Goal: Task Accomplishment & Management: Manage account settings

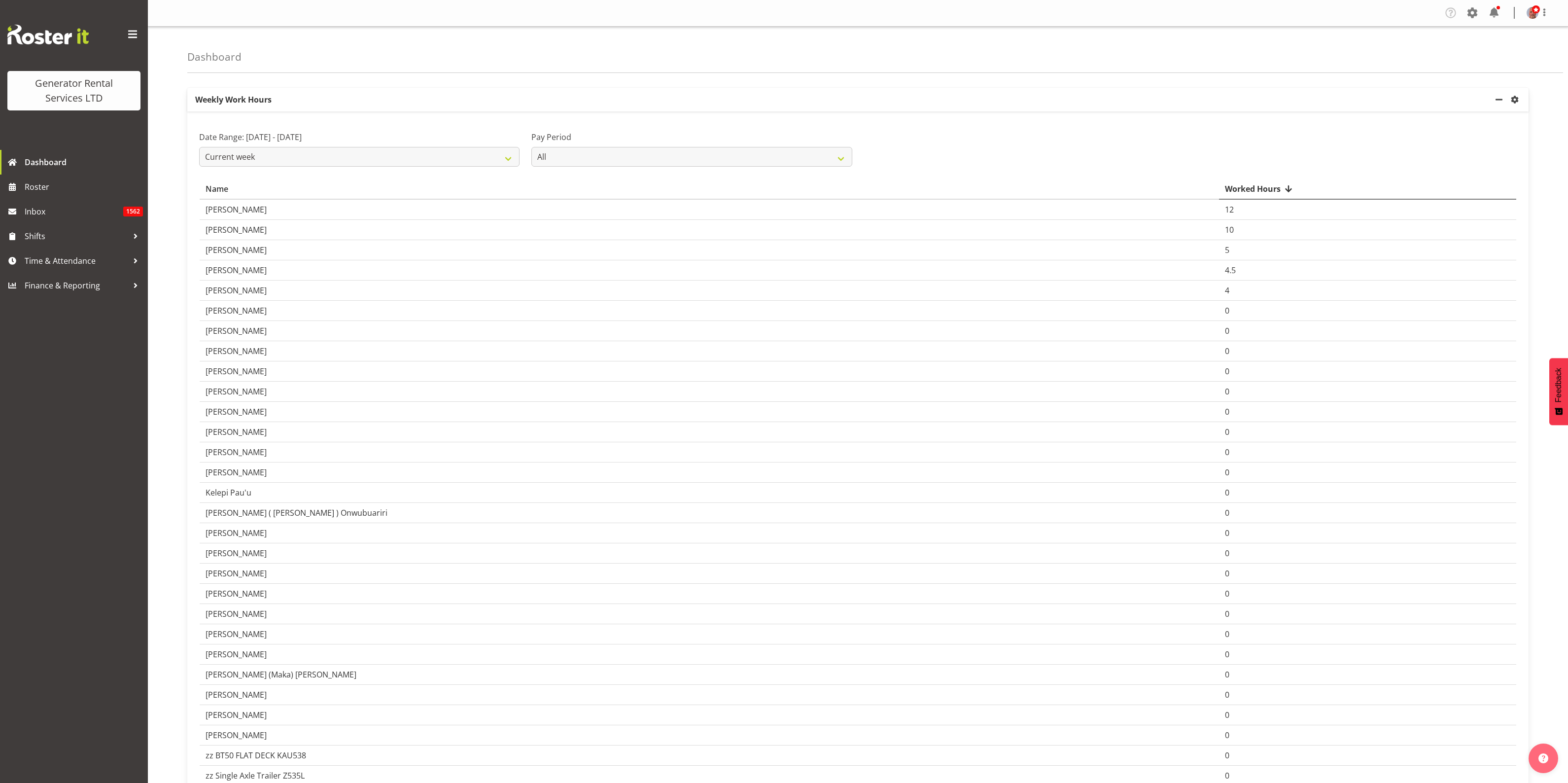
click at [508, 158] on select "Current week Last week Current Month Last Month Last 30 days" at bounding box center [360, 156] width 320 height 20
select select "last_week"
click at [200, 147] on select "Current week Last week Current Month Last Month Last 30 days" at bounding box center [360, 156] width 320 height 20
click at [86, 260] on span "Time & Attendance" at bounding box center [76, 261] width 104 height 15
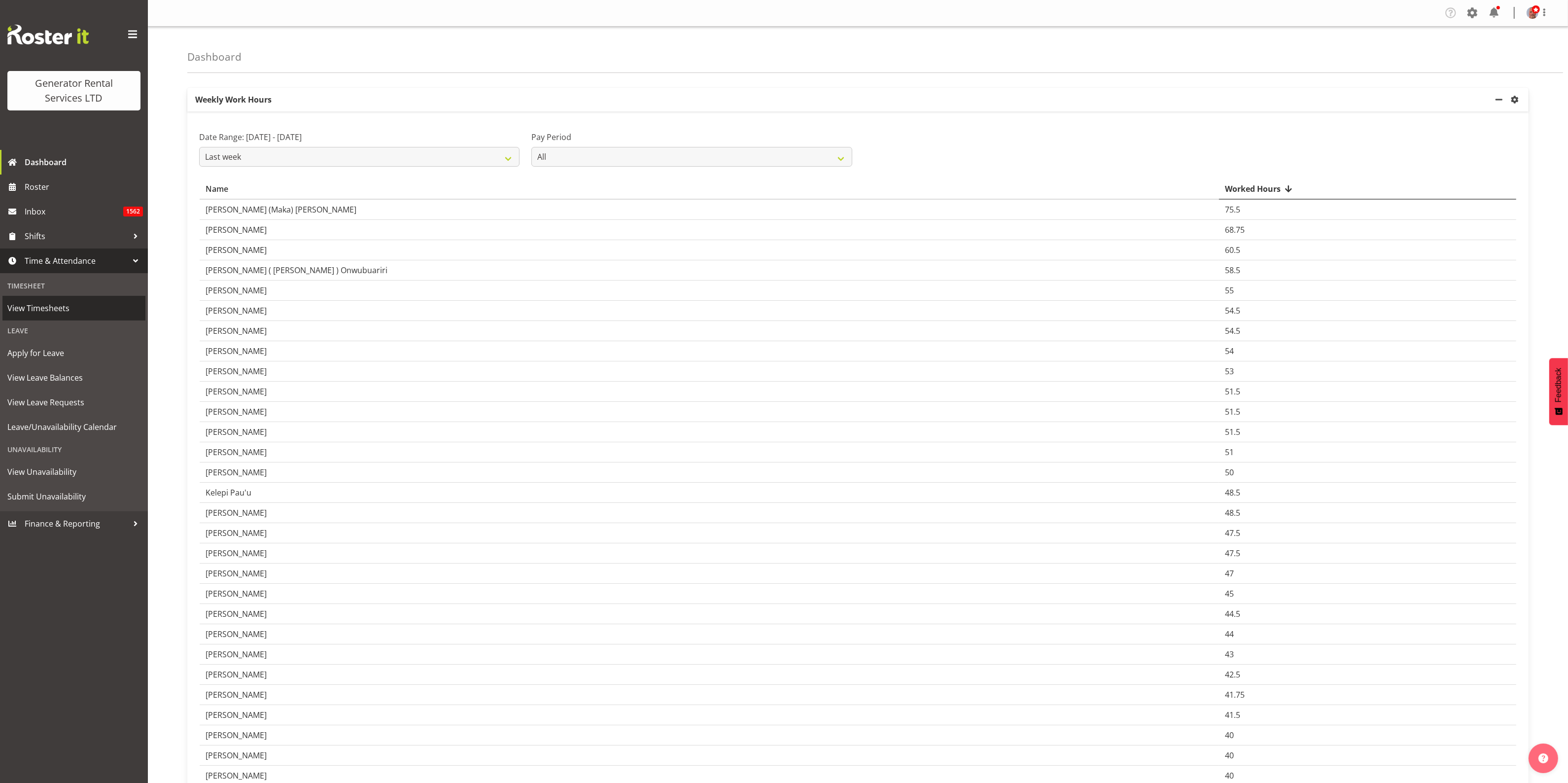
click at [50, 304] on span "View Timesheets" at bounding box center [73, 309] width 133 height 15
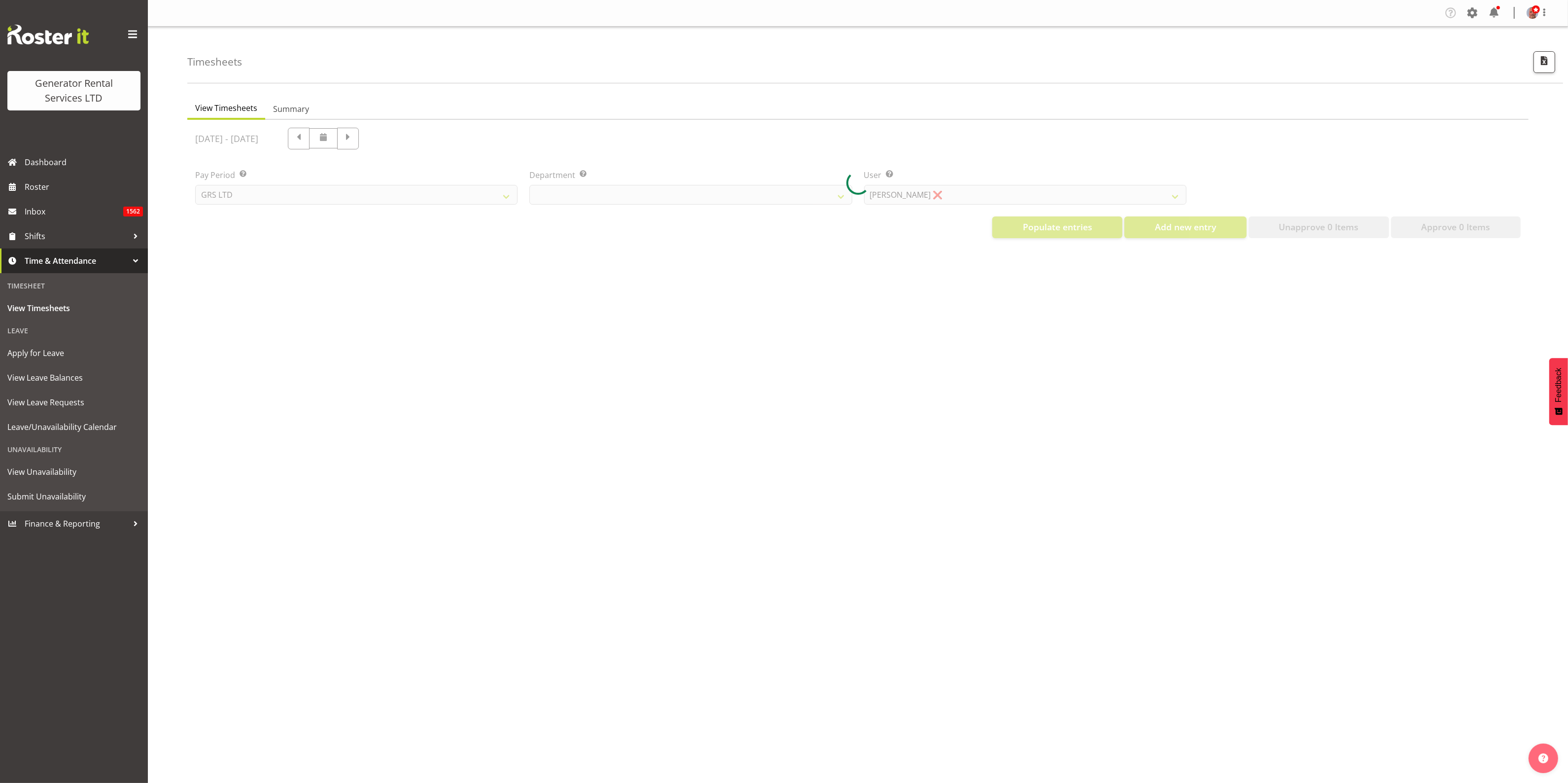
select select "22"
select select "149"
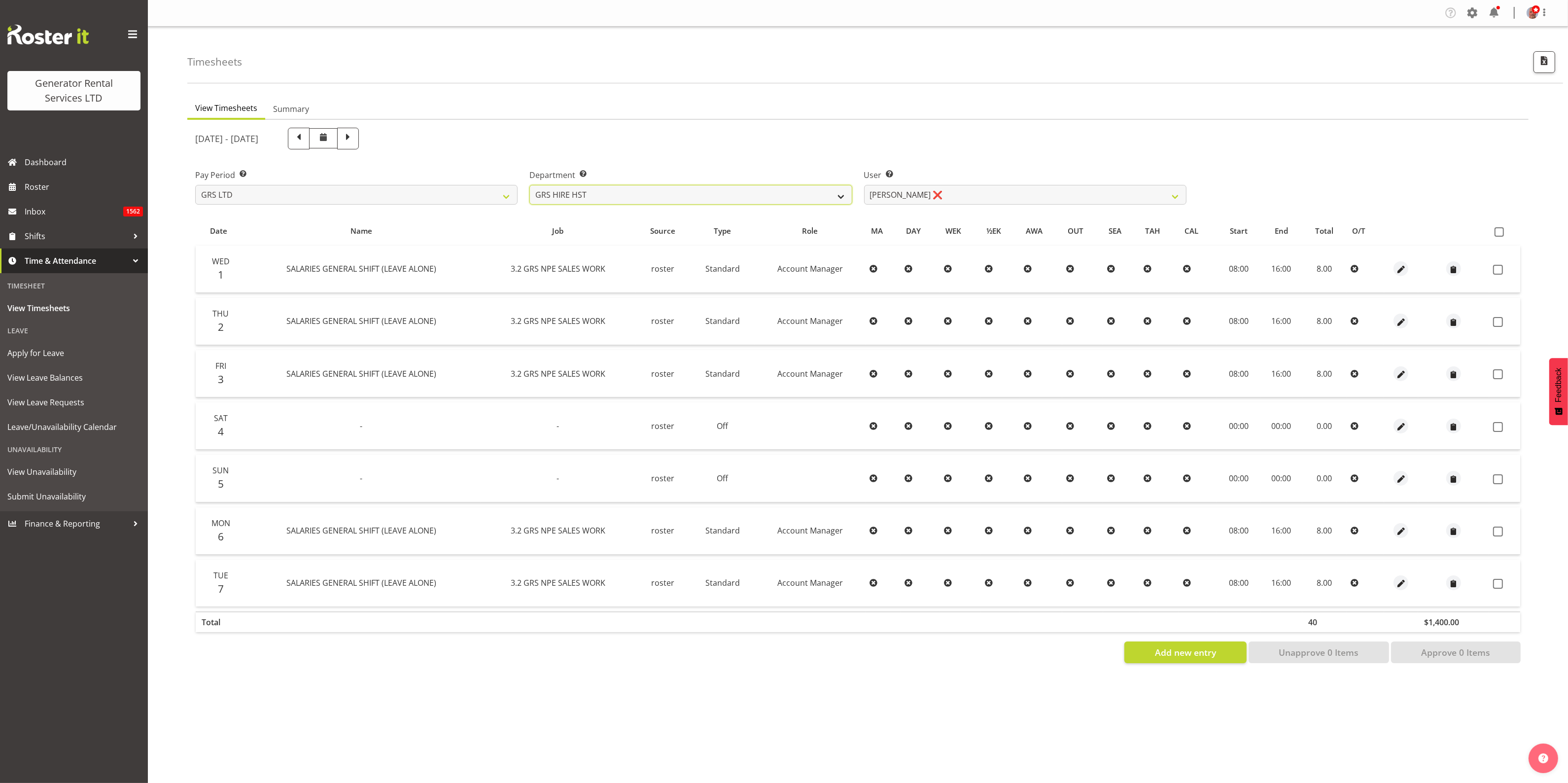
click at [679, 193] on select "GRS ADMIN AKL GRS ADMIN TGA GRS ENGINEERING AKL GRS HIRE AKL GRS HIRE HST GRS H…" at bounding box center [691, 194] width 323 height 20
select select "20"
click at [530, 184] on select "GRS ADMIN AKL GRS ADMIN TGA GRS ENGINEERING AKL GRS HIRE AKL GRS HIRE HST GRS H…" at bounding box center [691, 194] width 323 height 20
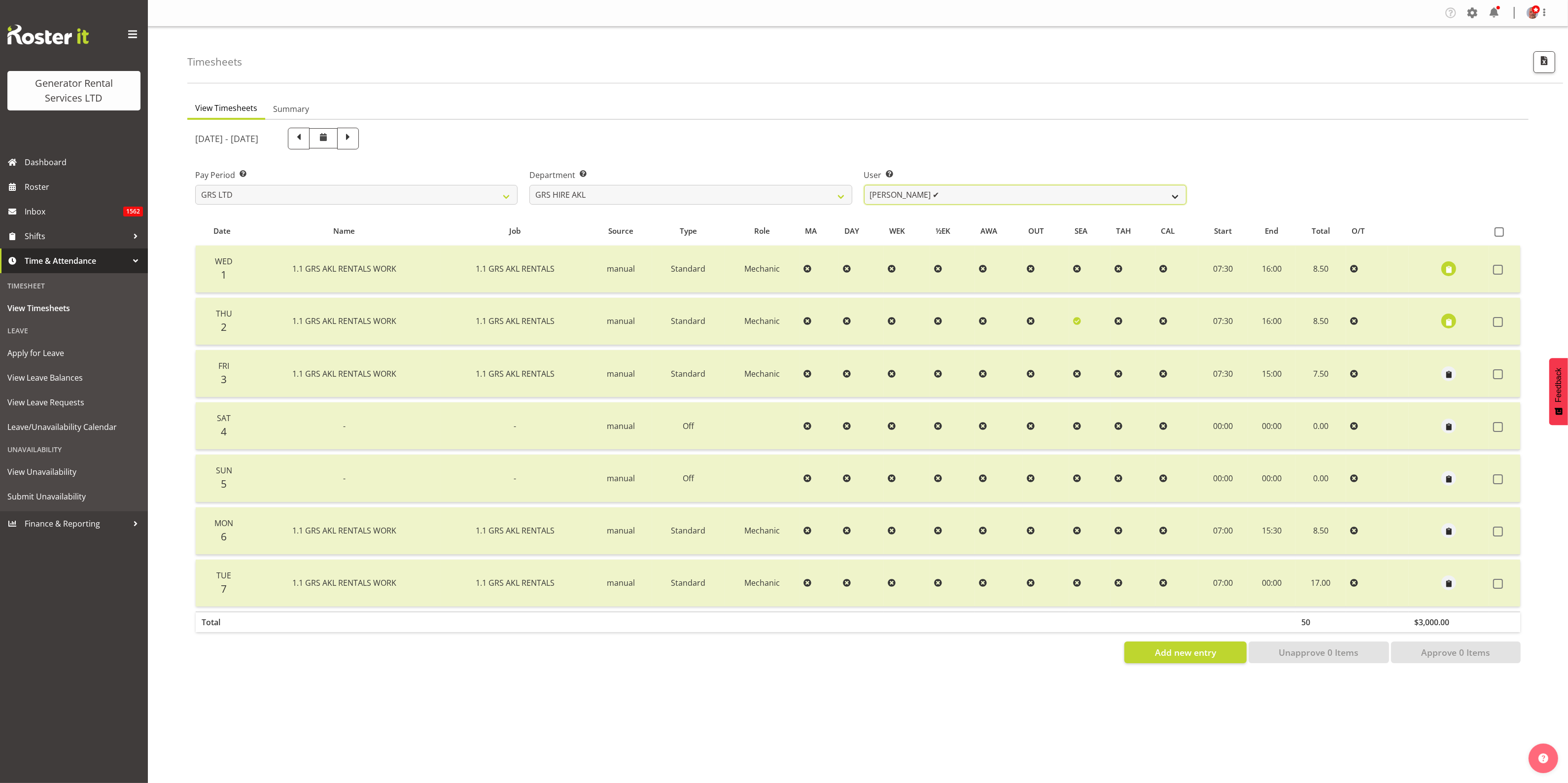
click at [949, 193] on select "[PERSON_NAME] ✔ [PERSON_NAME] ✔ [PERSON_NAME] ✔ [PERSON_NAME] ✔ [PERSON_NAME] ✔…" at bounding box center [1025, 194] width 323 height 20
select select "160"
click at [864, 184] on select "[PERSON_NAME] ✔ [PERSON_NAME] ✔ [PERSON_NAME] ✔ [PERSON_NAME] ✔ [PERSON_NAME] ✔…" at bounding box center [1025, 194] width 323 height 20
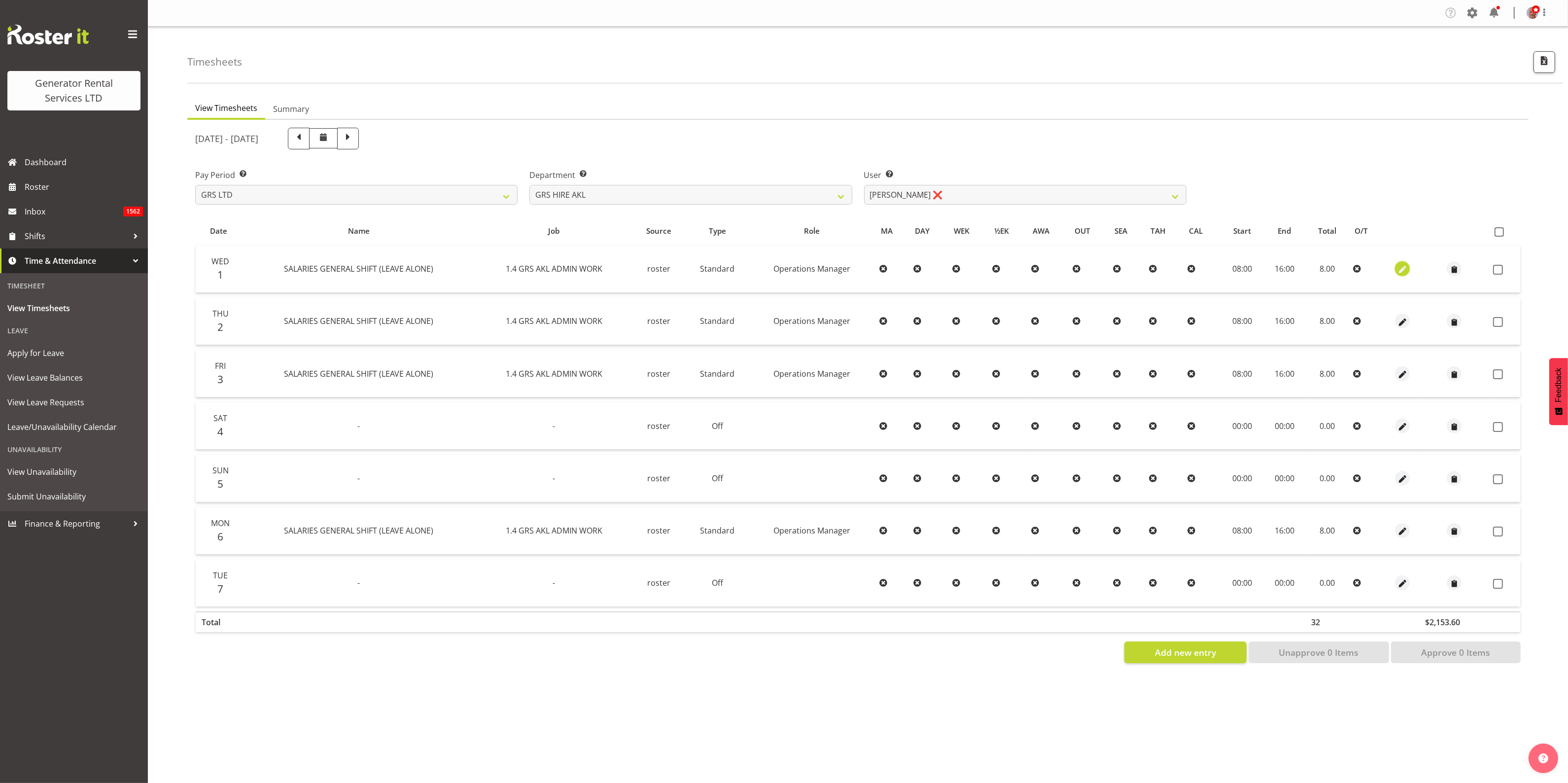
click at [1403, 267] on span "button" at bounding box center [1403, 270] width 11 height 11
select select "Standard"
select select "161"
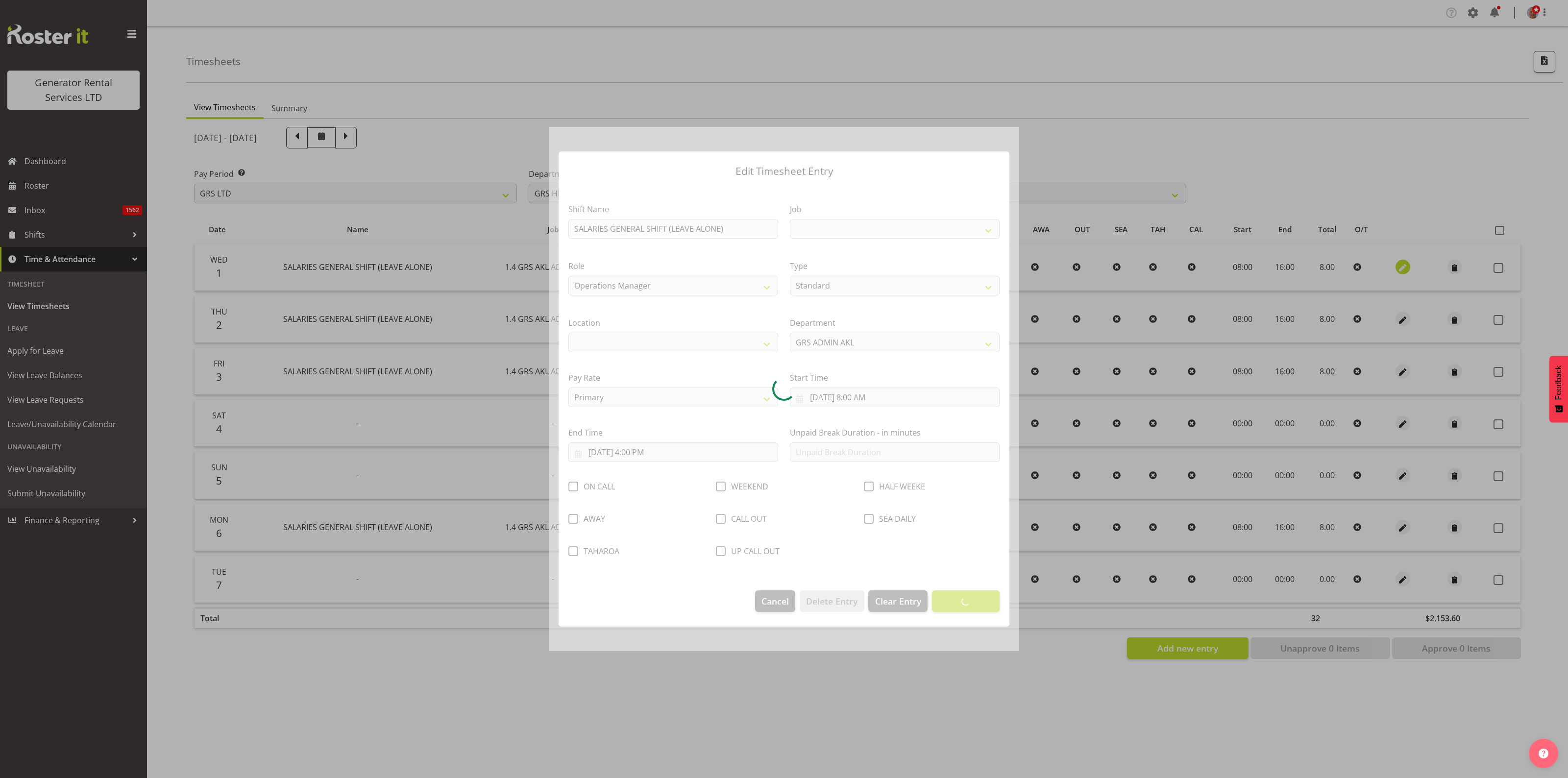
select select
select select "875"
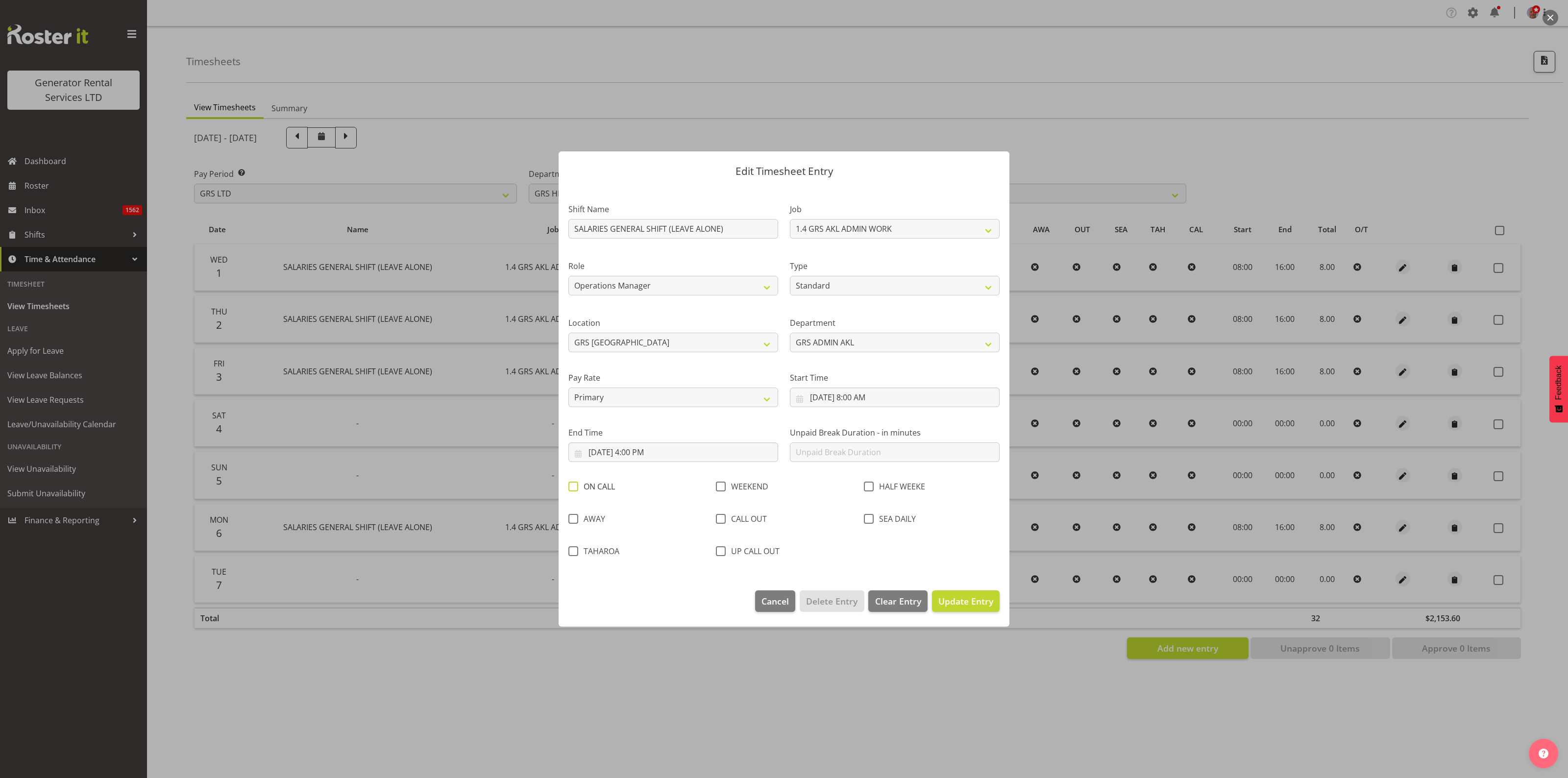
click at [573, 483] on span at bounding box center [573, 486] width 9 height 9
click at [573, 483] on input "ON CALL" at bounding box center [572, 486] width 7 height 7
checkbox input "true"
click at [971, 599] on span "Update Entry" at bounding box center [965, 600] width 55 height 12
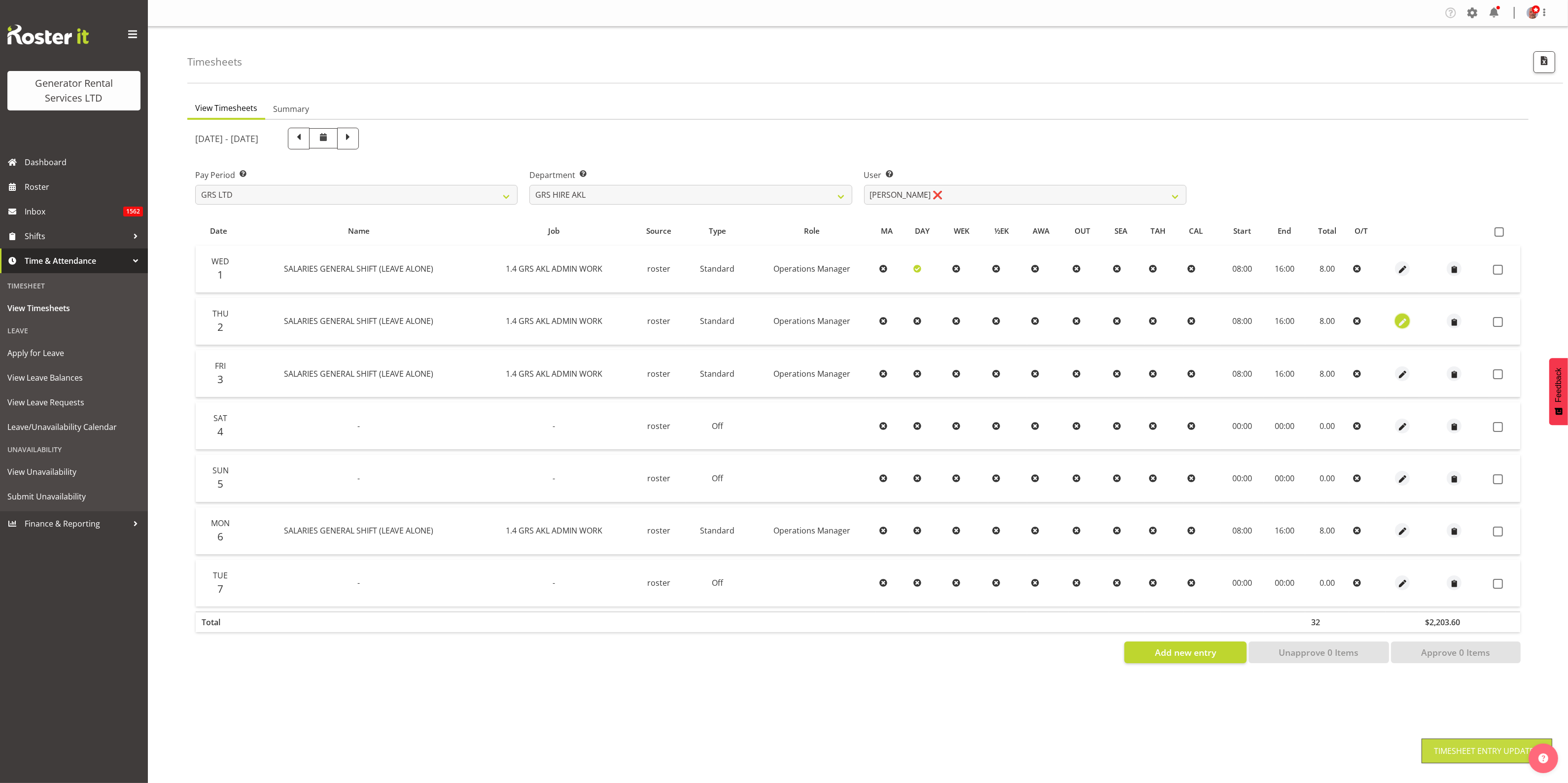
click at [1400, 323] on span "button" at bounding box center [1403, 322] width 11 height 11
select select "Standard"
select select "161"
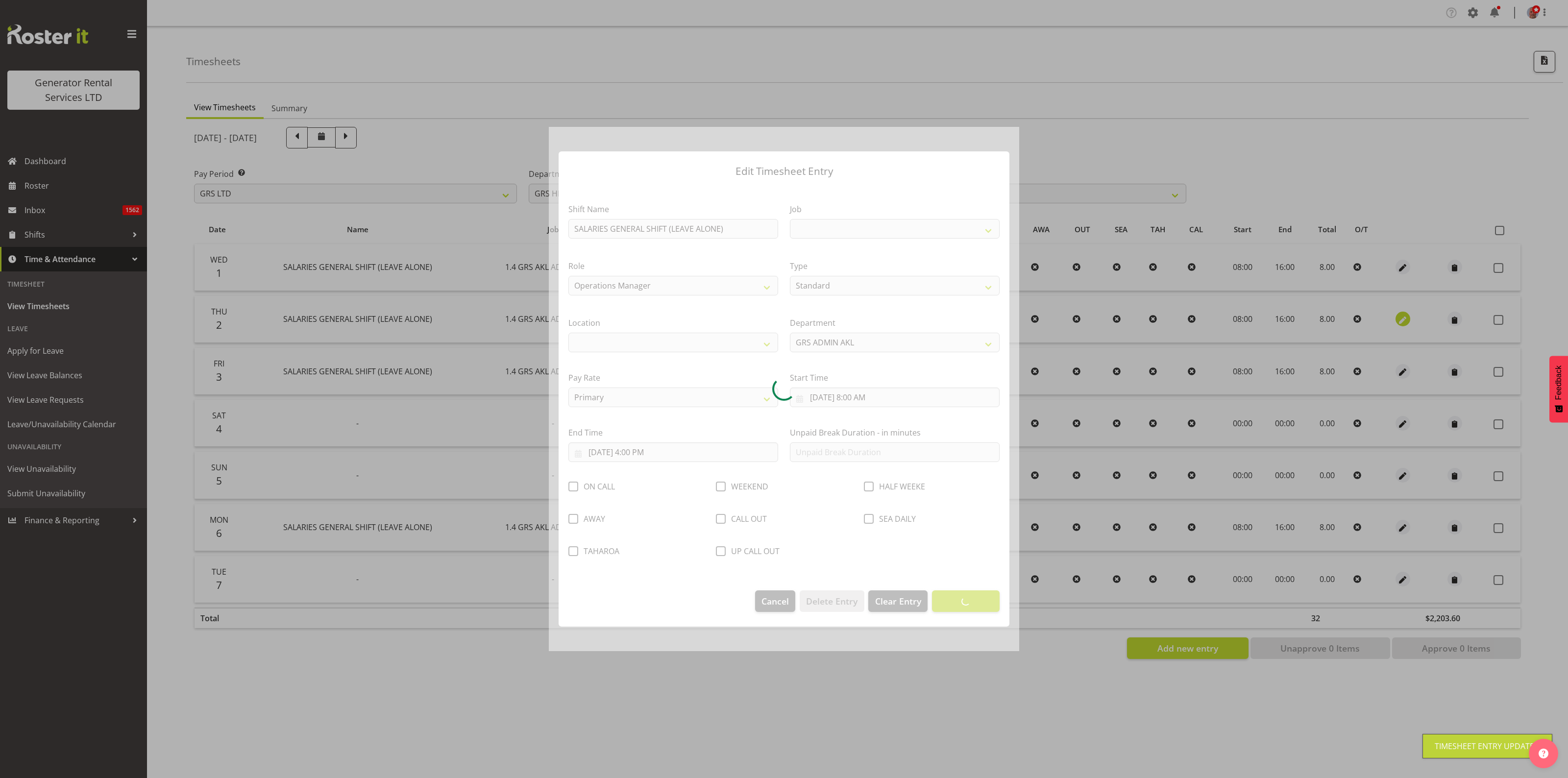
select select
select select "875"
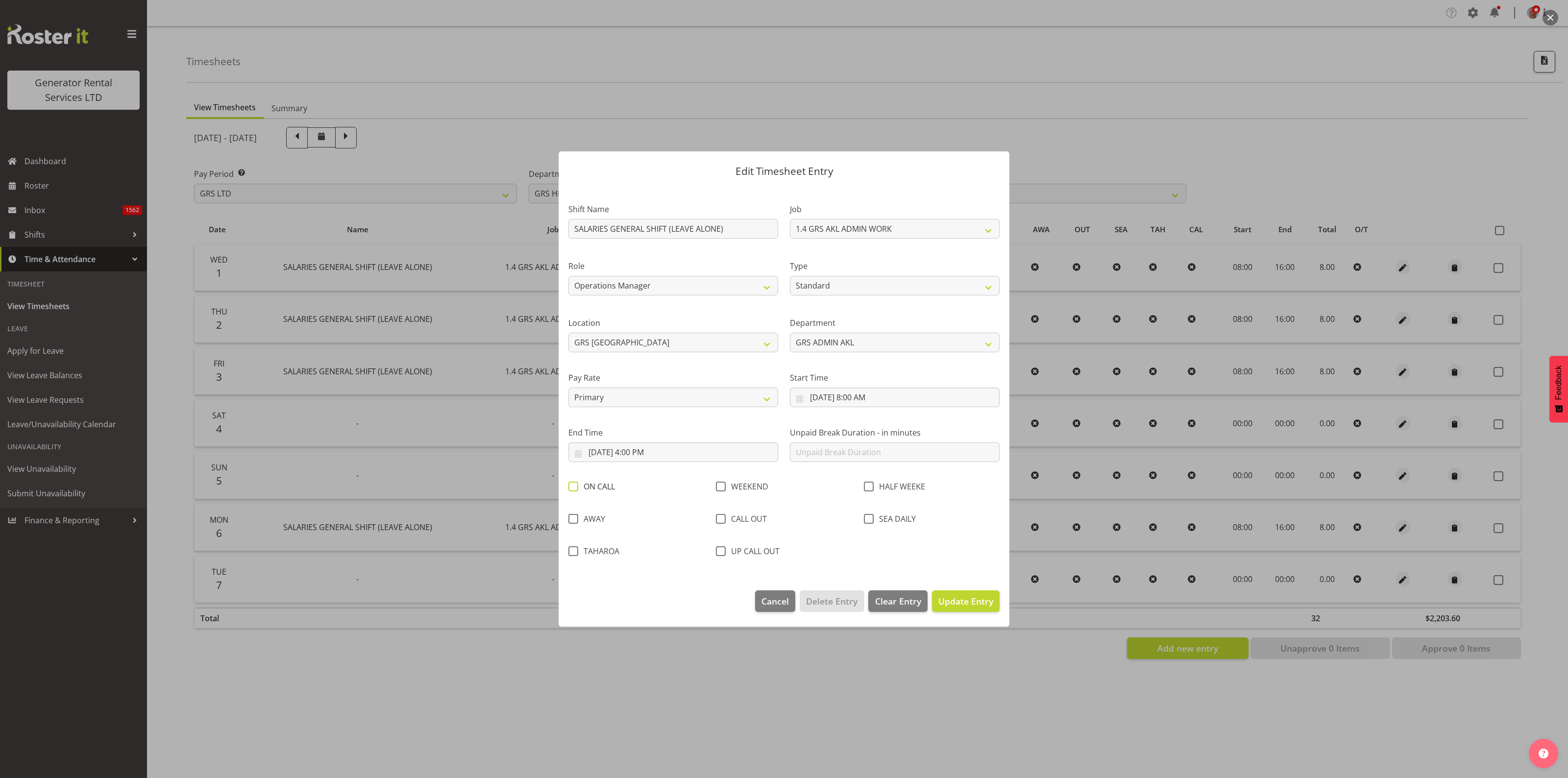
click at [574, 488] on span at bounding box center [573, 486] width 9 height 9
click at [574, 488] on input "ON CALL" at bounding box center [572, 486] width 7 height 7
checkbox input "true"
click at [966, 599] on span "Update Entry" at bounding box center [965, 600] width 55 height 12
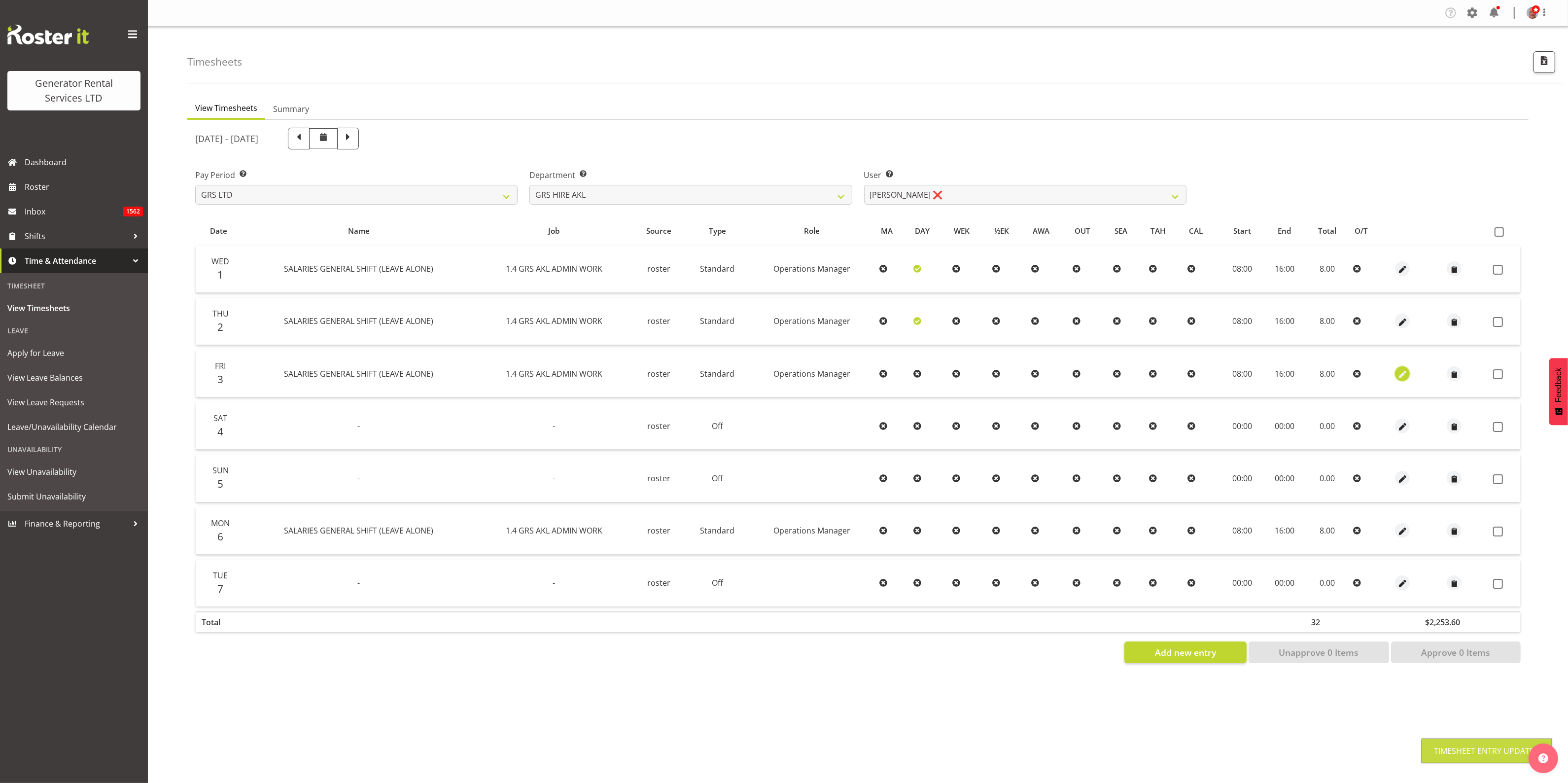
click at [1401, 373] on span "button" at bounding box center [1403, 375] width 11 height 11
select select "Standard"
select select "161"
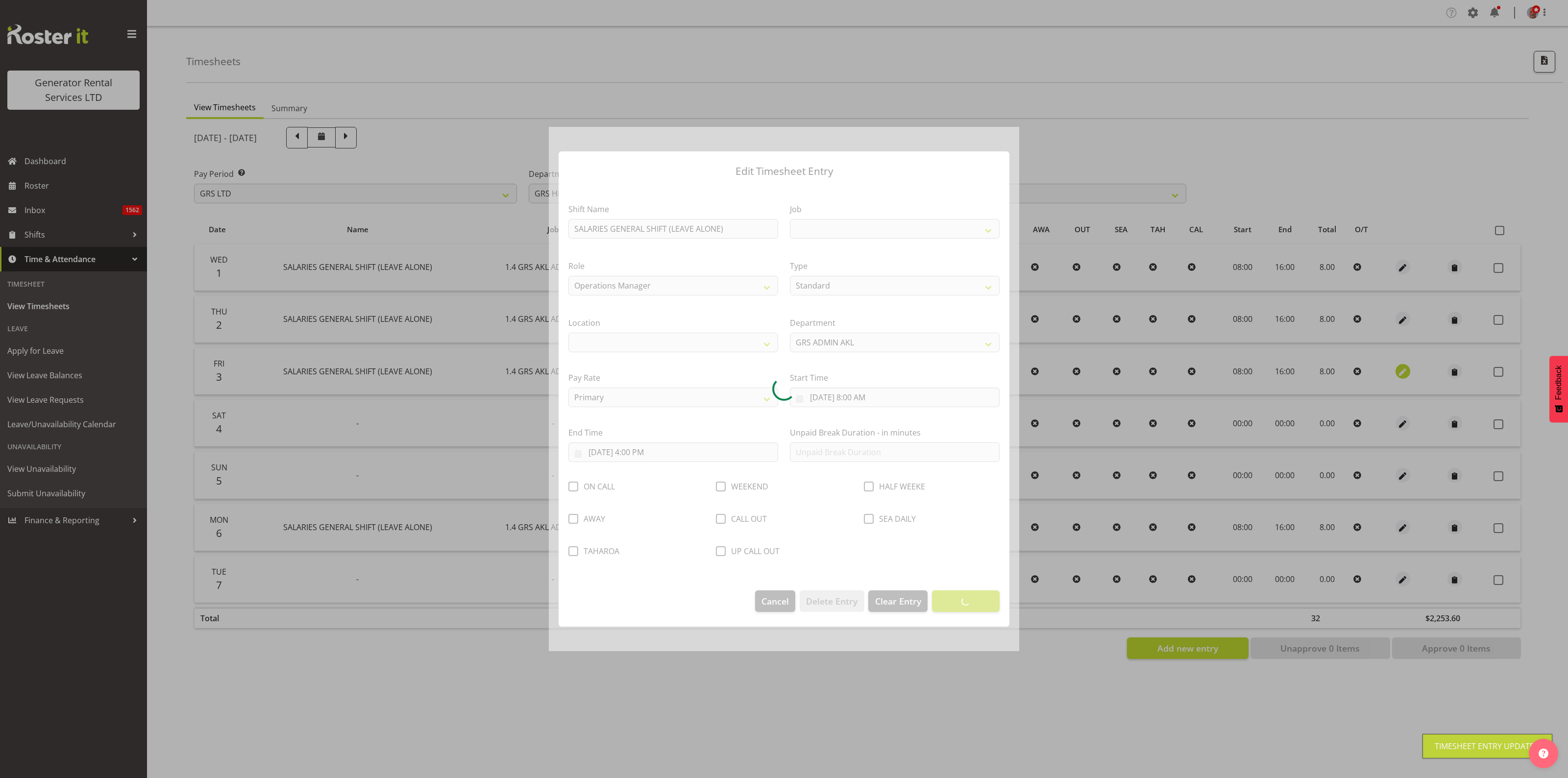
select select
select select "875"
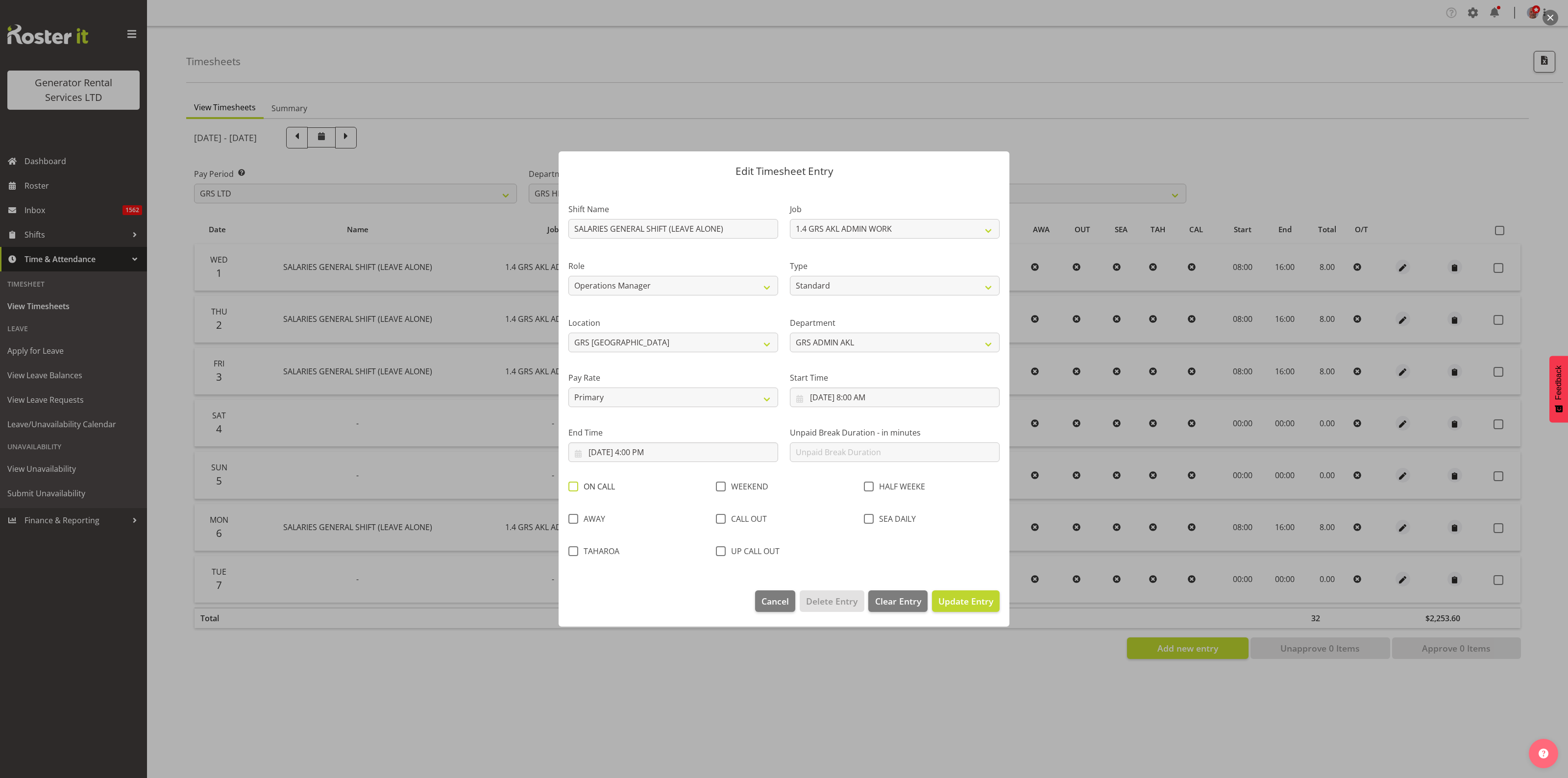
click at [574, 485] on span at bounding box center [573, 486] width 9 height 9
click at [574, 485] on input "ON CALL" at bounding box center [572, 486] width 7 height 7
checkbox input "true"
click at [976, 593] on button "Update Entry" at bounding box center [965, 600] width 67 height 22
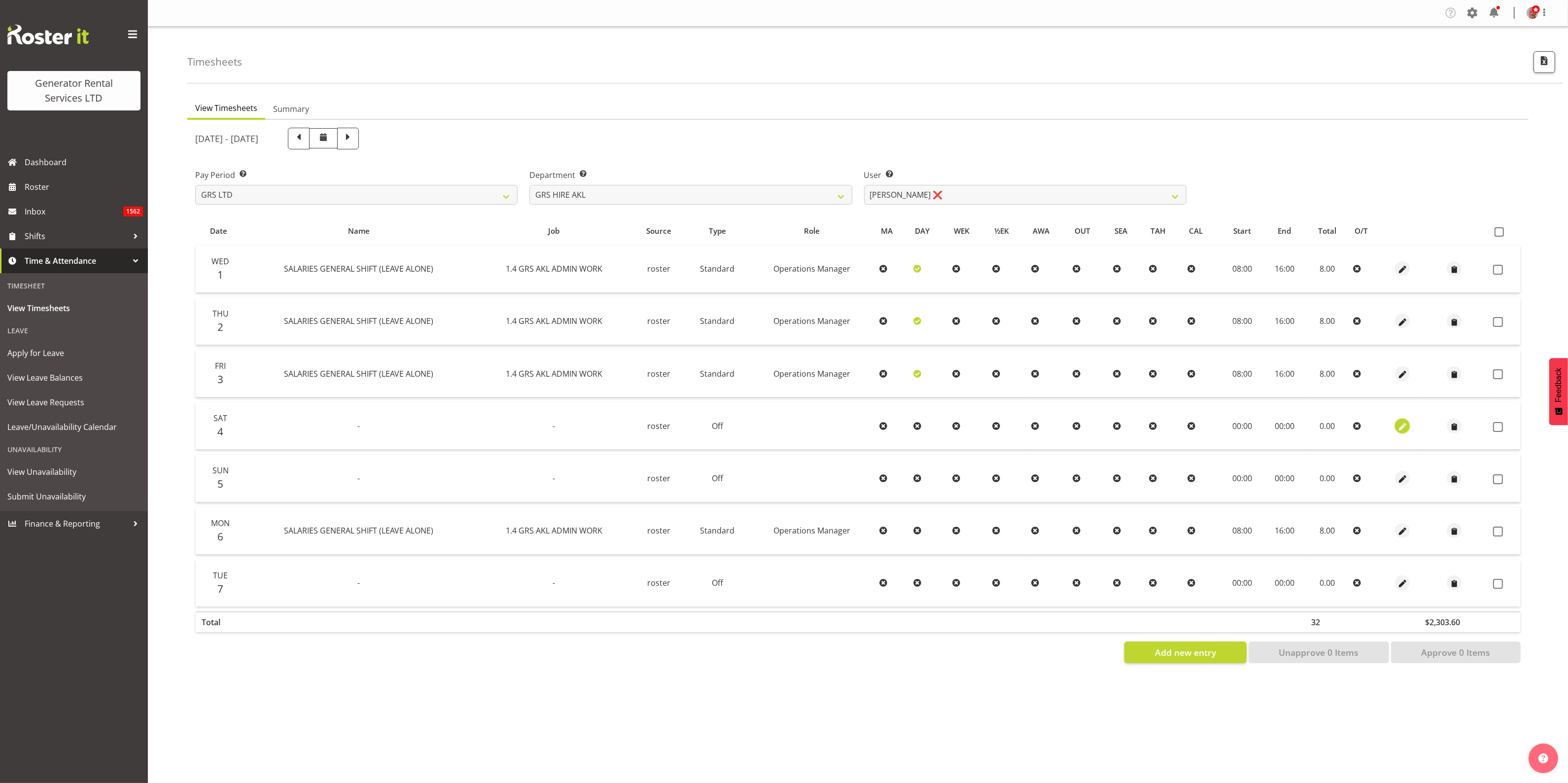
click at [1400, 430] on span "button" at bounding box center [1403, 426] width 11 height 11
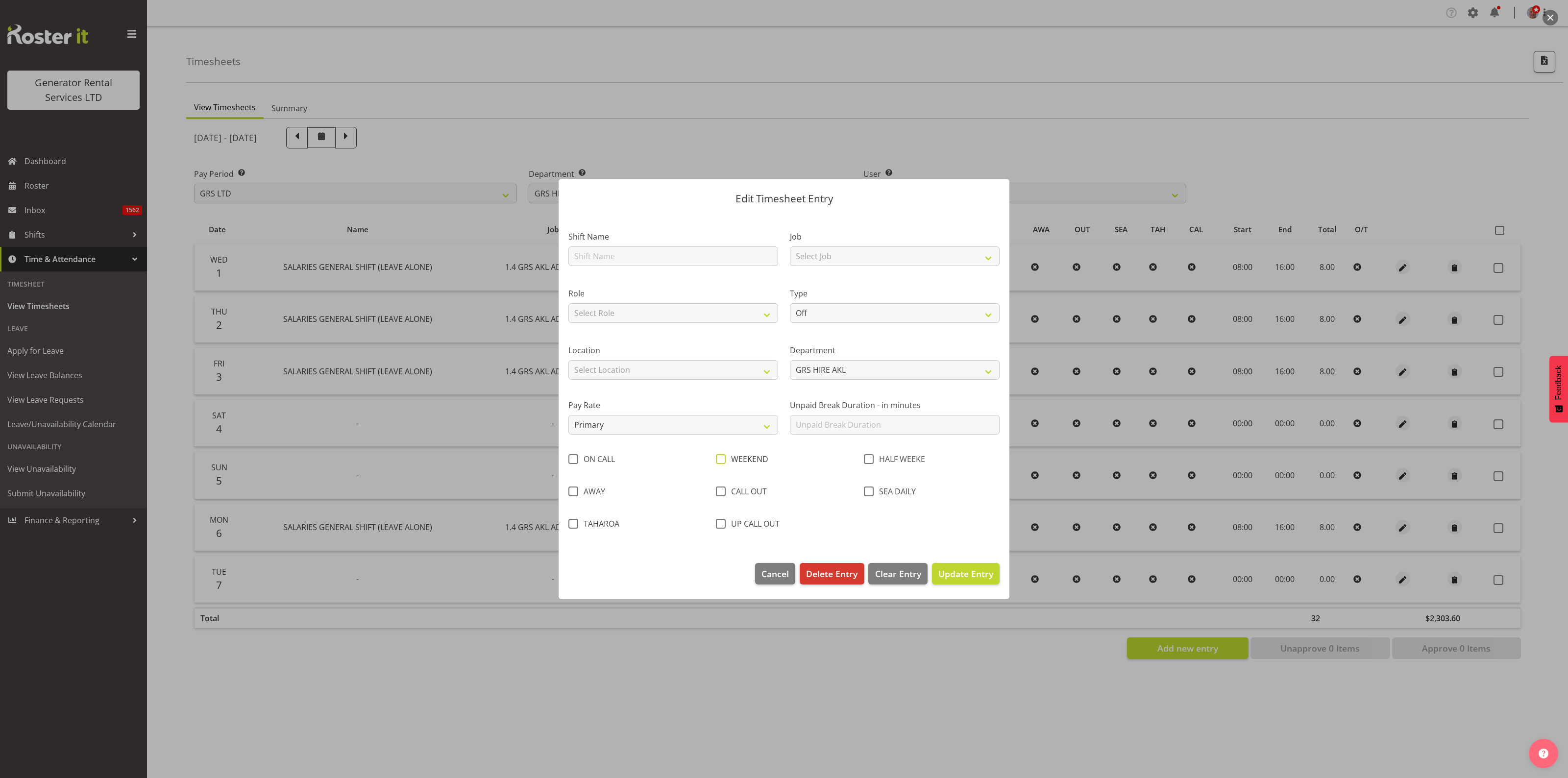
click at [723, 461] on span at bounding box center [720, 459] width 9 height 9
click at [722, 461] on input "WEEKEND" at bounding box center [719, 459] width 7 height 7
checkbox input "true"
click at [963, 571] on span "Update Entry" at bounding box center [965, 573] width 55 height 12
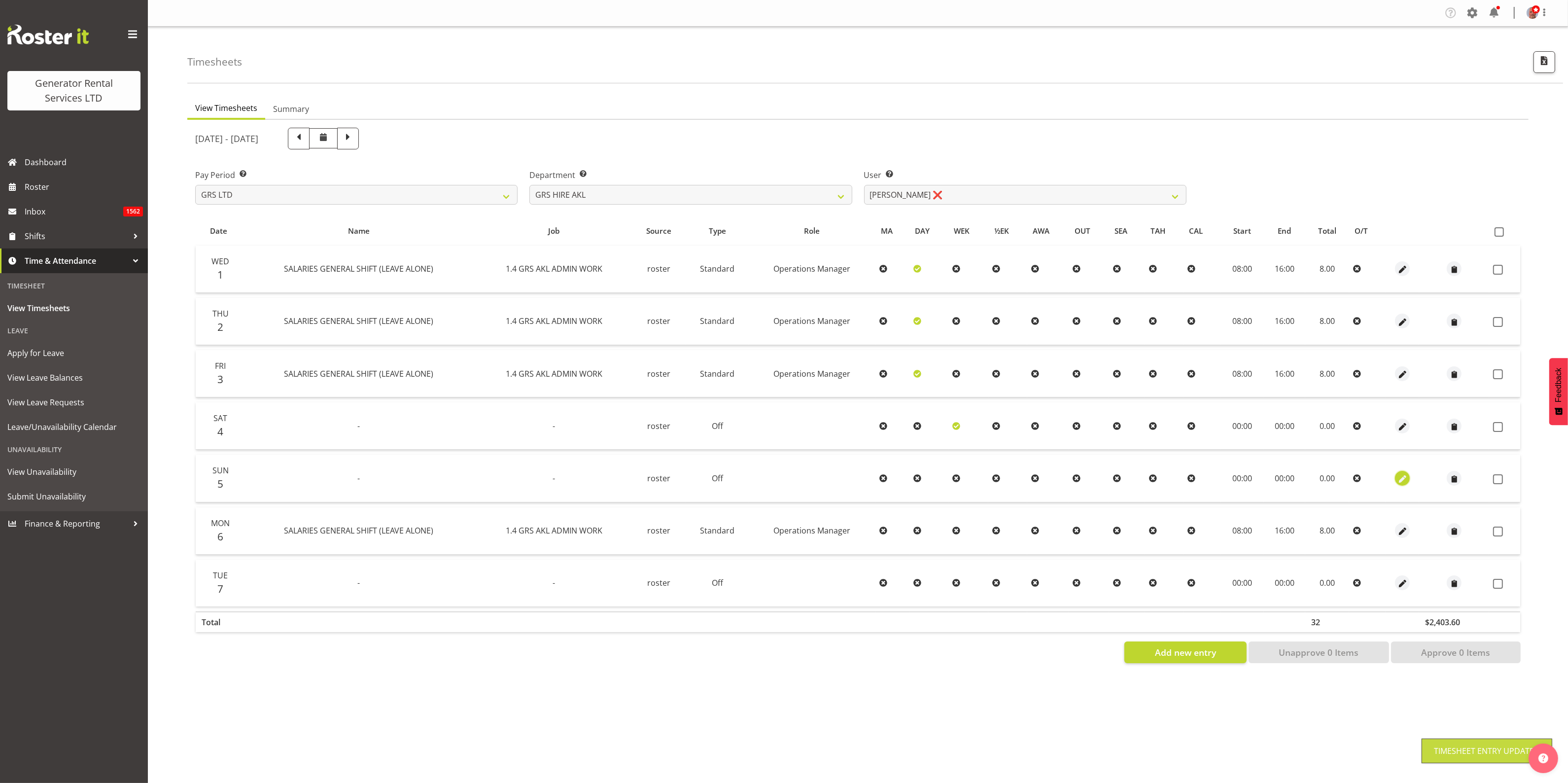
click at [1400, 478] on span "button" at bounding box center [1403, 479] width 11 height 11
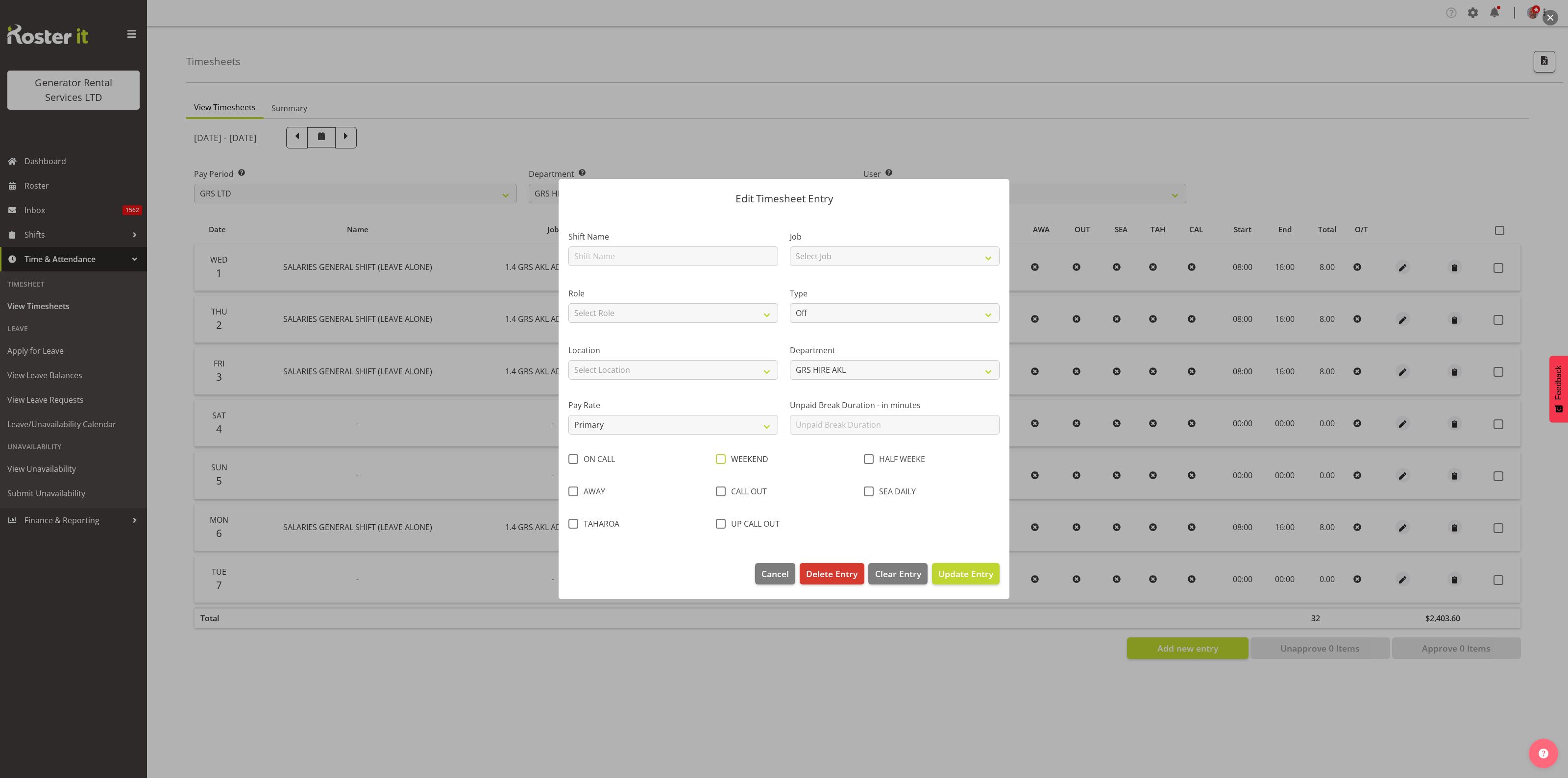
click at [719, 461] on span at bounding box center [720, 459] width 9 height 9
click at [719, 461] on input "WEEKEND" at bounding box center [719, 459] width 7 height 7
checkbox input "true"
click at [954, 573] on span "Update Entry" at bounding box center [965, 573] width 55 height 12
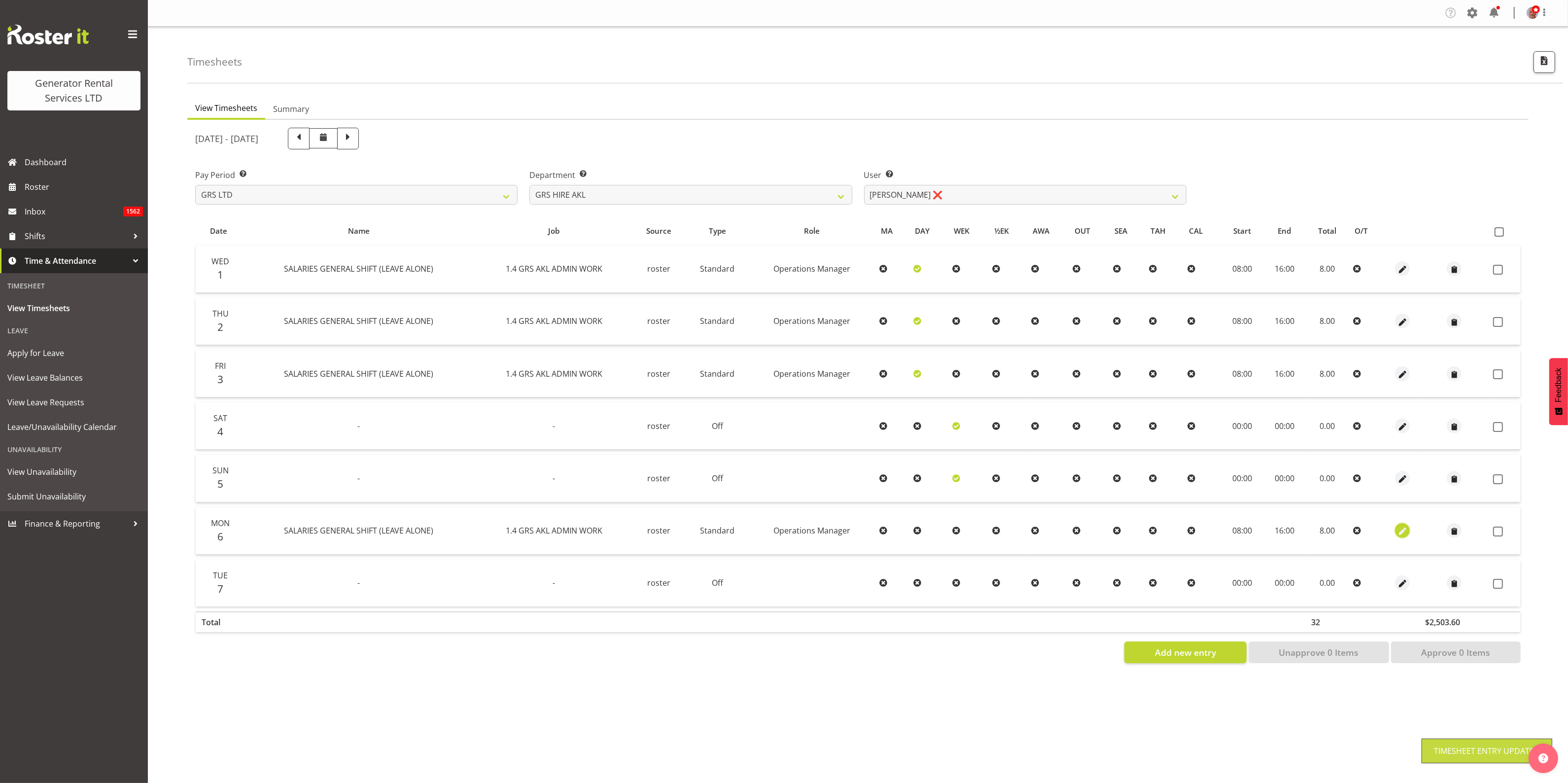
click at [1399, 535] on span "button" at bounding box center [1403, 532] width 11 height 11
select select "Standard"
select select "161"
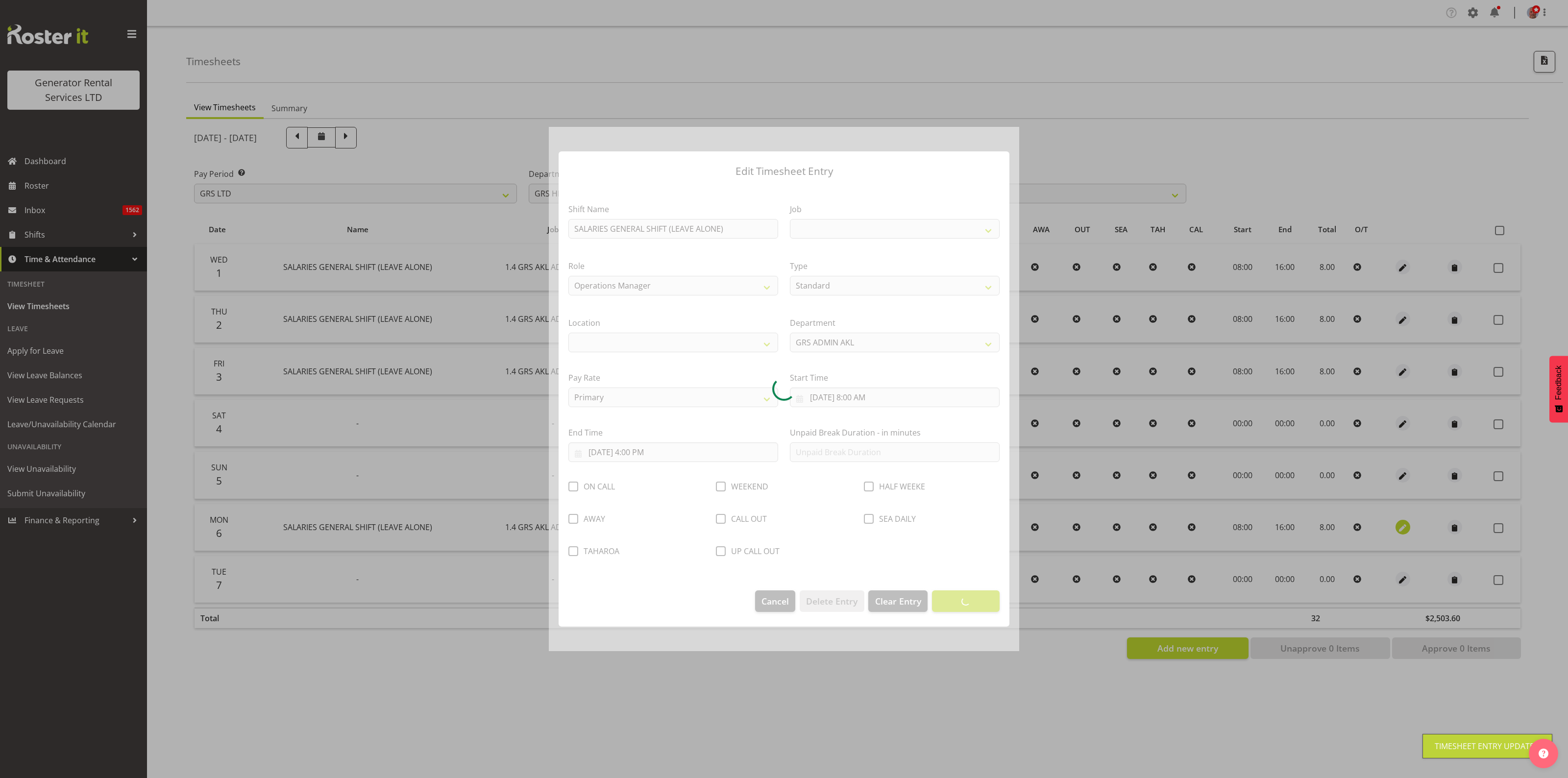
select select
select select "875"
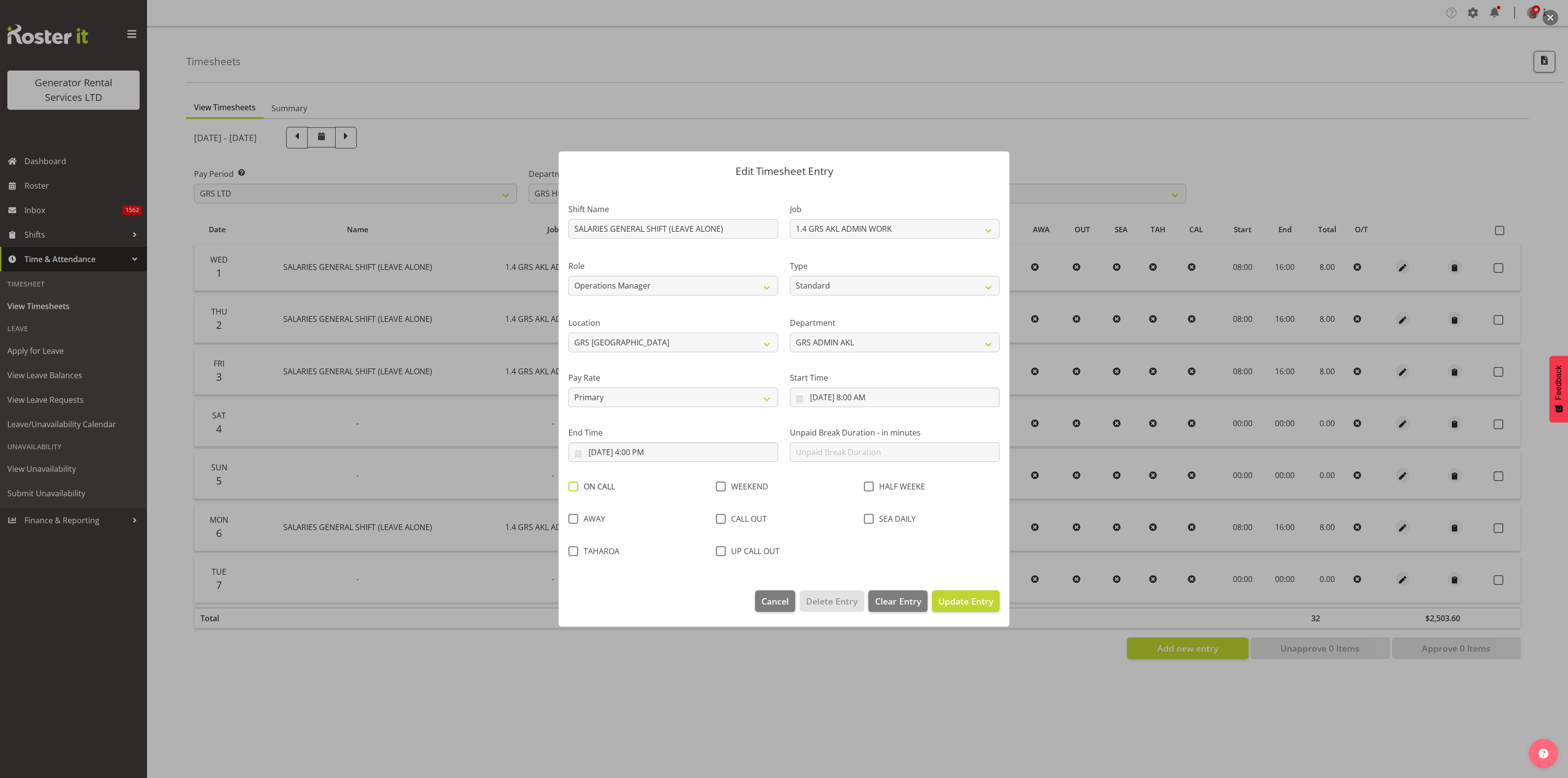
click at [576, 485] on span at bounding box center [573, 486] width 9 height 9
click at [574, 485] on input "ON CALL" at bounding box center [572, 486] width 7 height 7
checkbox input "true"
click at [973, 605] on span "Update Entry" at bounding box center [965, 600] width 55 height 12
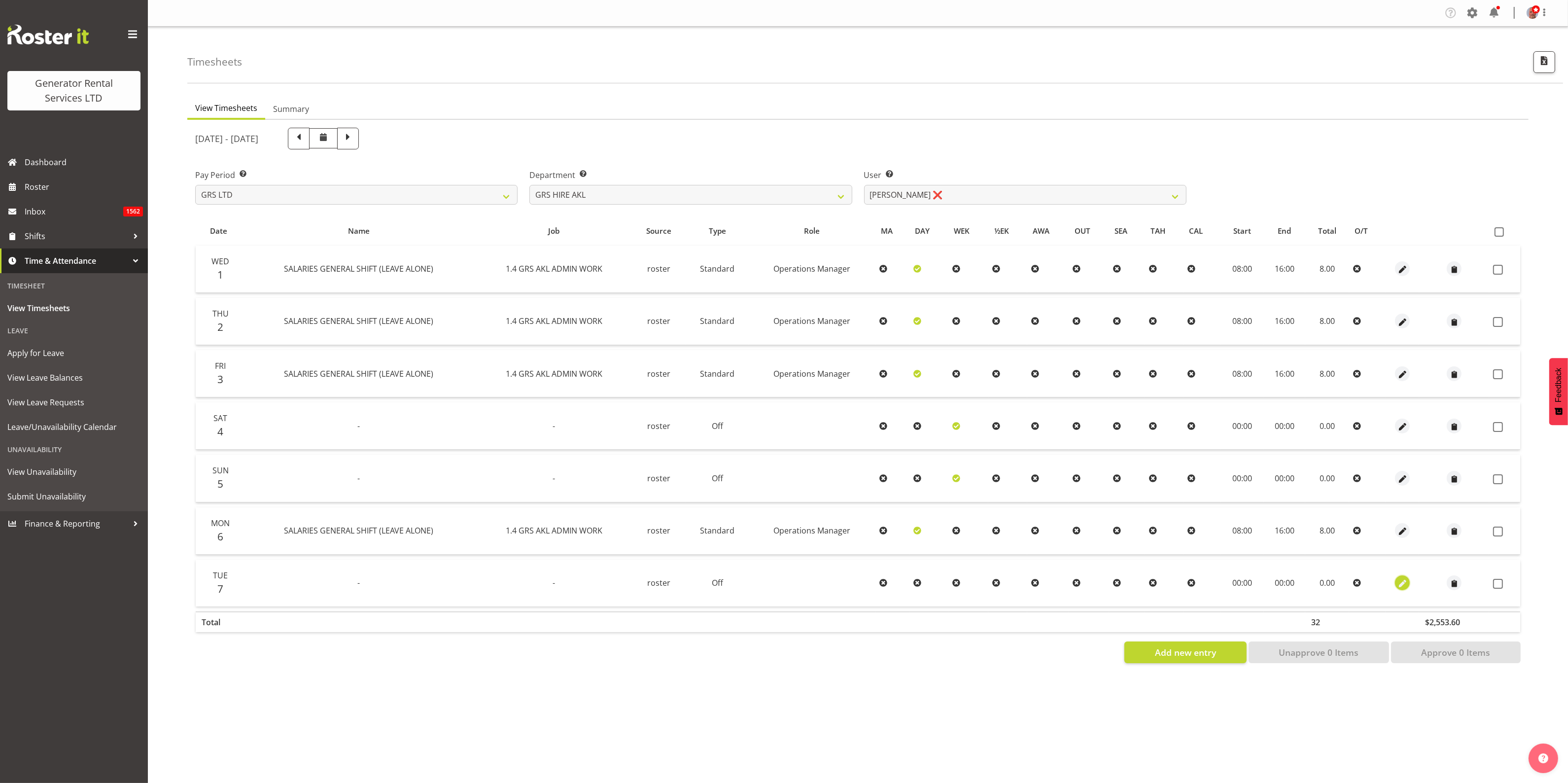
click at [1403, 584] on span "button" at bounding box center [1403, 583] width 11 height 11
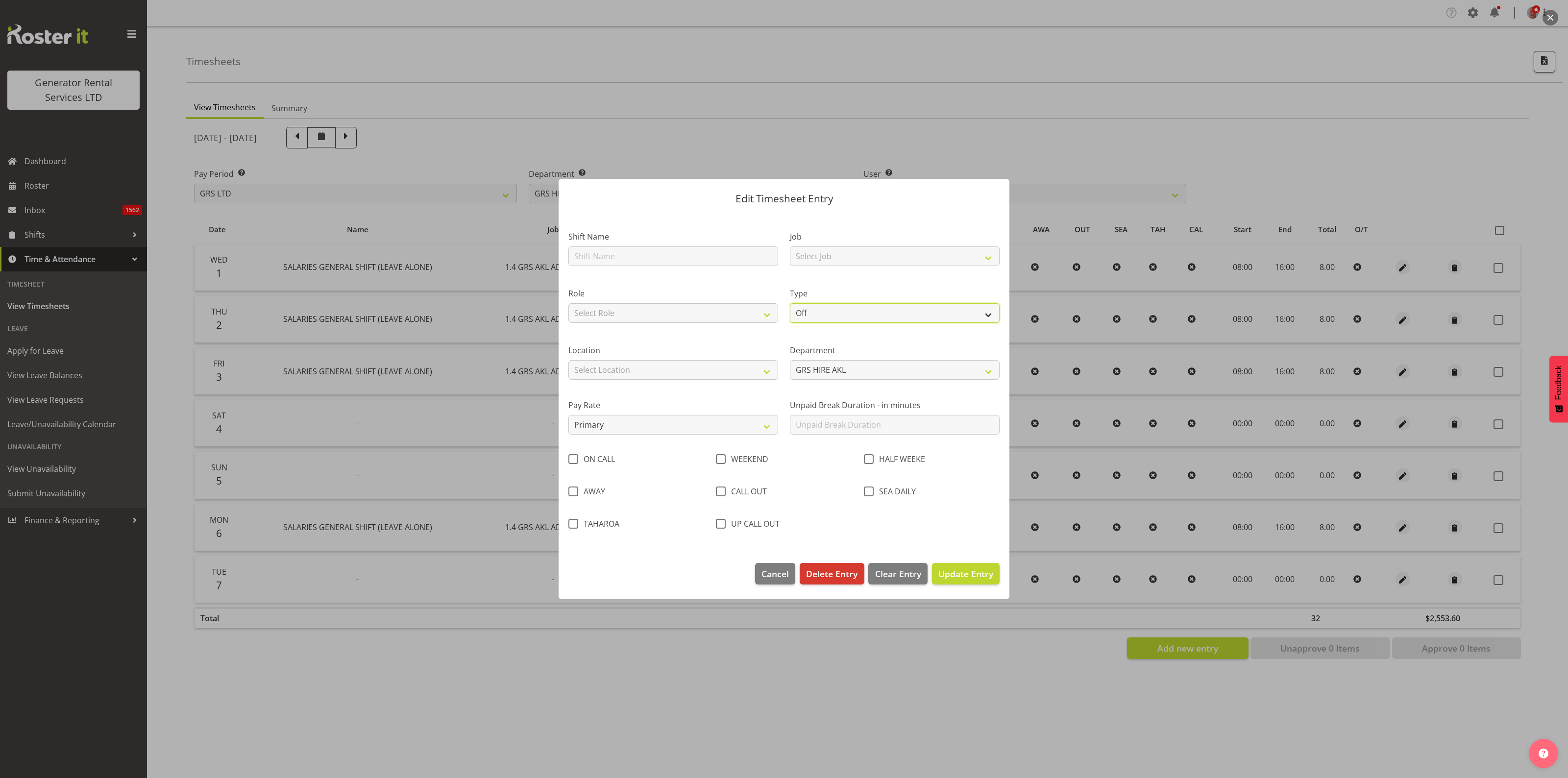
click at [835, 314] on select "Off Standard Public Holiday Public Holiday (Worked) Day In Lieu Annual Leave Si…" at bounding box center [894, 312] width 210 height 20
select select "Standard"
click at [790, 303] on select "Off Standard Public Holiday Public Holiday (Worked) Day In Lieu Annual Leave Si…" at bounding box center [894, 312] width 210 height 20
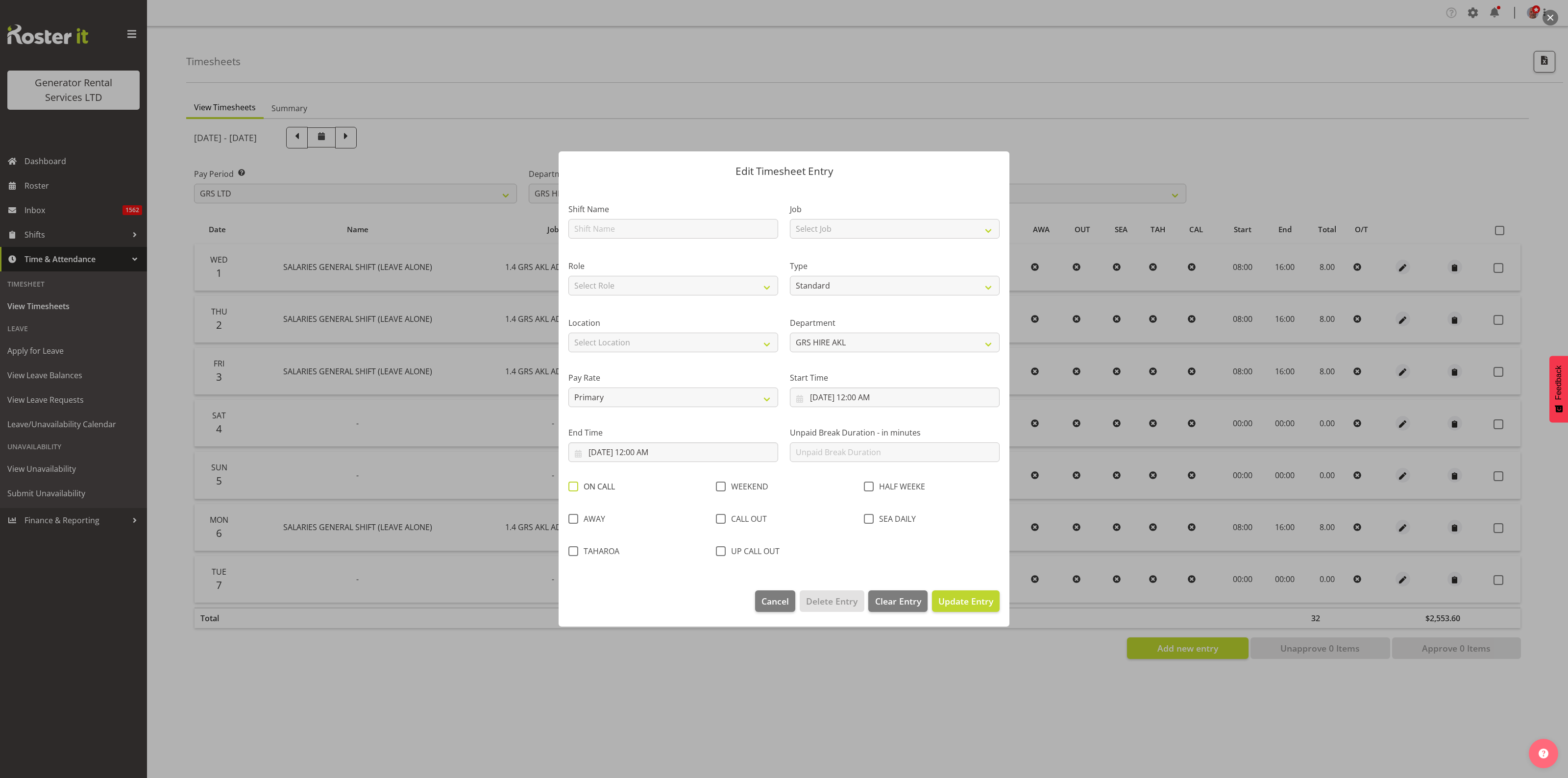
click at [574, 483] on span at bounding box center [573, 486] width 9 height 9
click at [574, 483] on input "ON CALL" at bounding box center [572, 486] width 7 height 7
checkbox input "true"
drag, startPoint x: 971, startPoint y: 600, endPoint x: 950, endPoint y: 667, distance: 70.2
click at [971, 601] on span "Update Entry" at bounding box center [965, 600] width 55 height 12
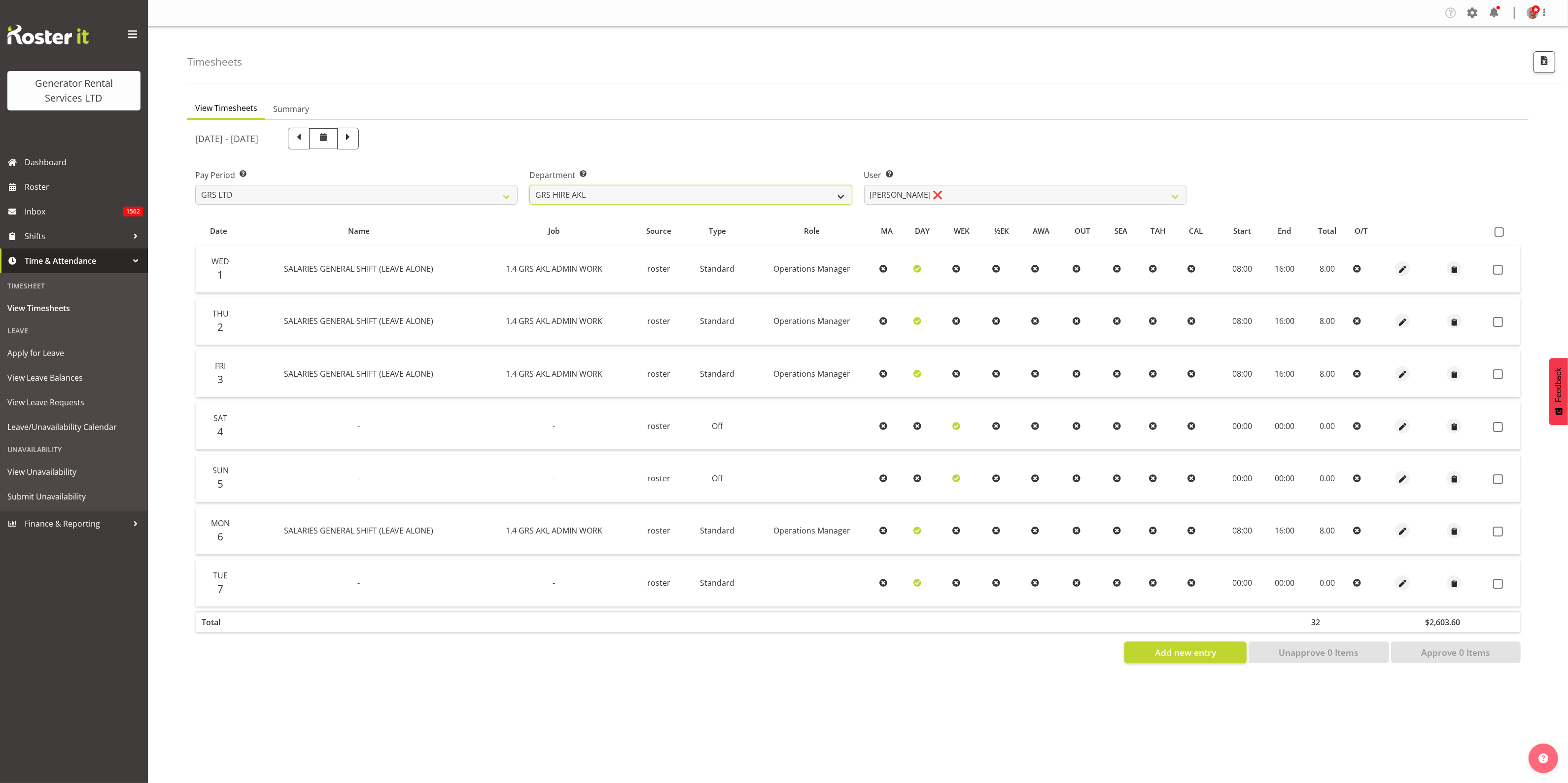
click at [789, 194] on select "GRS ADMIN AKL GRS ADMIN TGA GRS ENGINEERING AKL GRS HIRE AKL GRS HIRE HST GRS H…" at bounding box center [691, 194] width 323 height 20
click at [988, 195] on select "[PERSON_NAME] ✔ [PERSON_NAME] ✔ [PERSON_NAME] ✔ [PERSON_NAME] ✔ [PERSON_NAME] ✔…" at bounding box center [1025, 194] width 323 height 20
click at [864, 184] on select "[PERSON_NAME] ✔ [PERSON_NAME] ✔ [PERSON_NAME] ✔ [PERSON_NAME] ✔ [PERSON_NAME] ✔…" at bounding box center [1025, 194] width 323 height 20
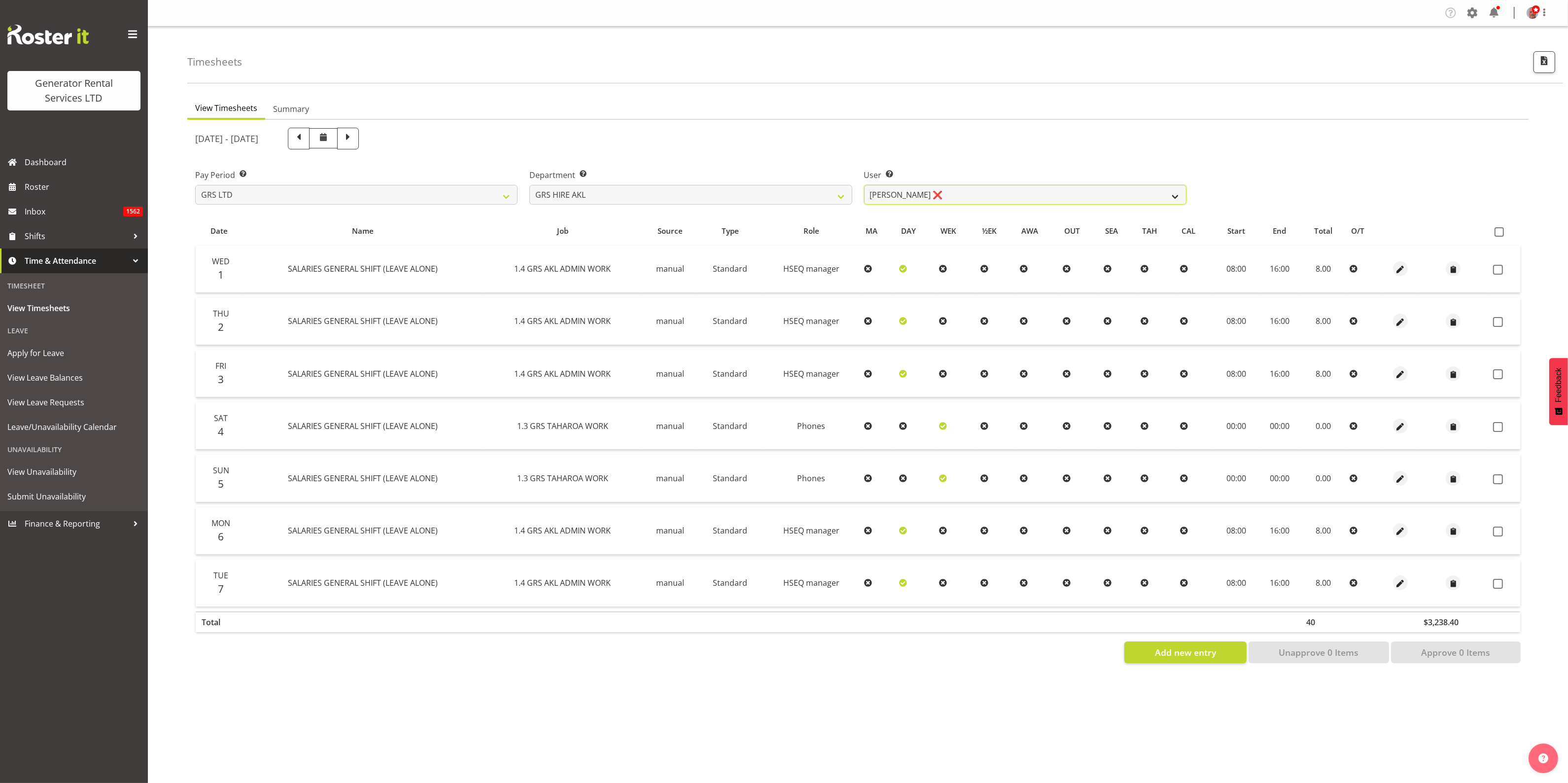
click at [901, 193] on select "[PERSON_NAME] ✔ [PERSON_NAME] ✔ [PERSON_NAME] ✔ [PERSON_NAME] ✔ [PERSON_NAME] ✔…" at bounding box center [1025, 194] width 323 height 20
select select "160"
click at [864, 184] on select "[PERSON_NAME] ✔ [PERSON_NAME] ✔ [PERSON_NAME] ✔ [PERSON_NAME] ✔ [PERSON_NAME] ✔…" at bounding box center [1025, 194] width 323 height 20
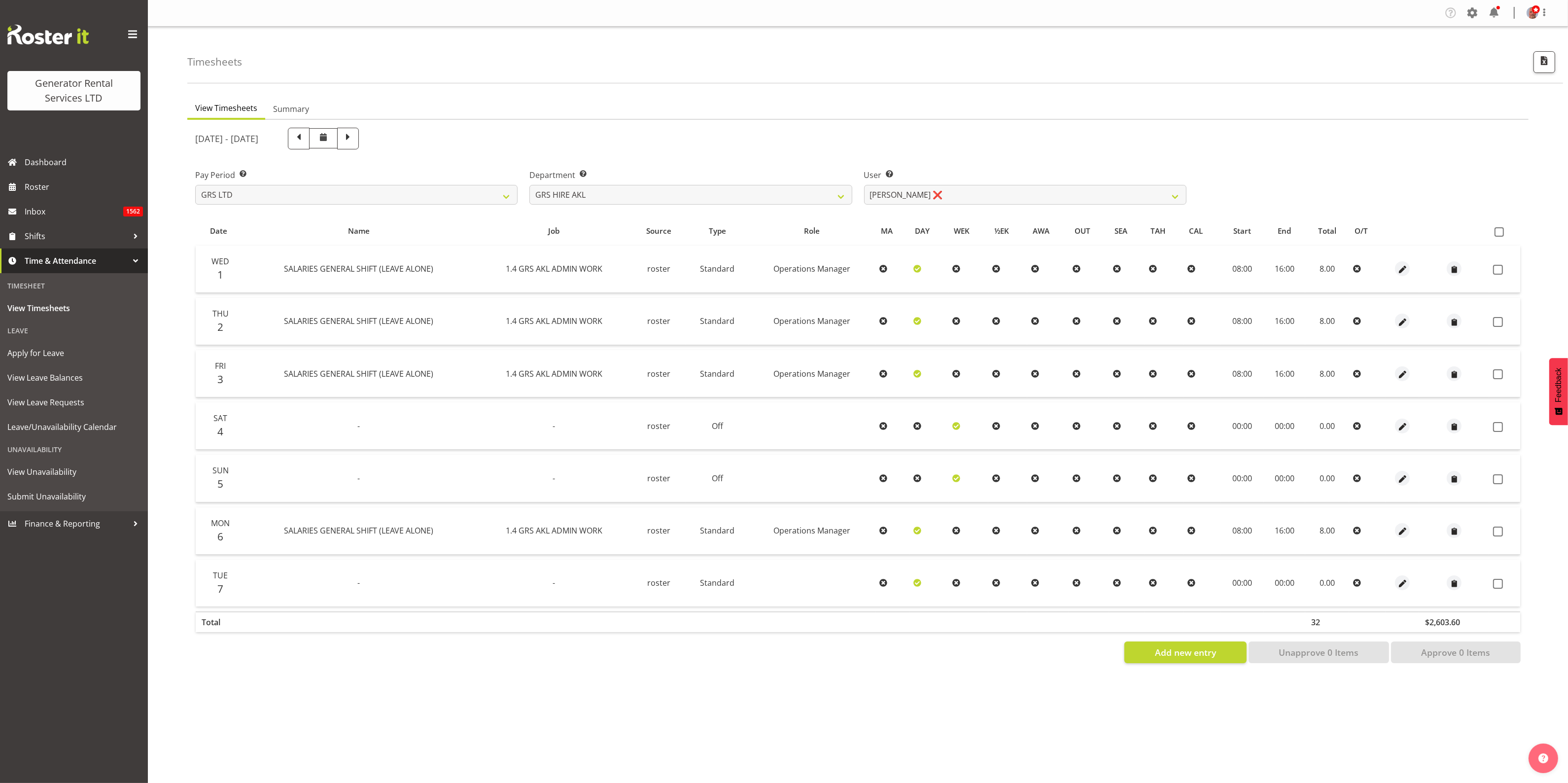
click at [873, 679] on div "View Timesheets Summary [DATE] - [DATE] Pay Period Select which pay period you …" at bounding box center [877, 384] width 1381 height 587
click at [1404, 582] on span "button" at bounding box center [1403, 583] width 11 height 11
select select "Standard"
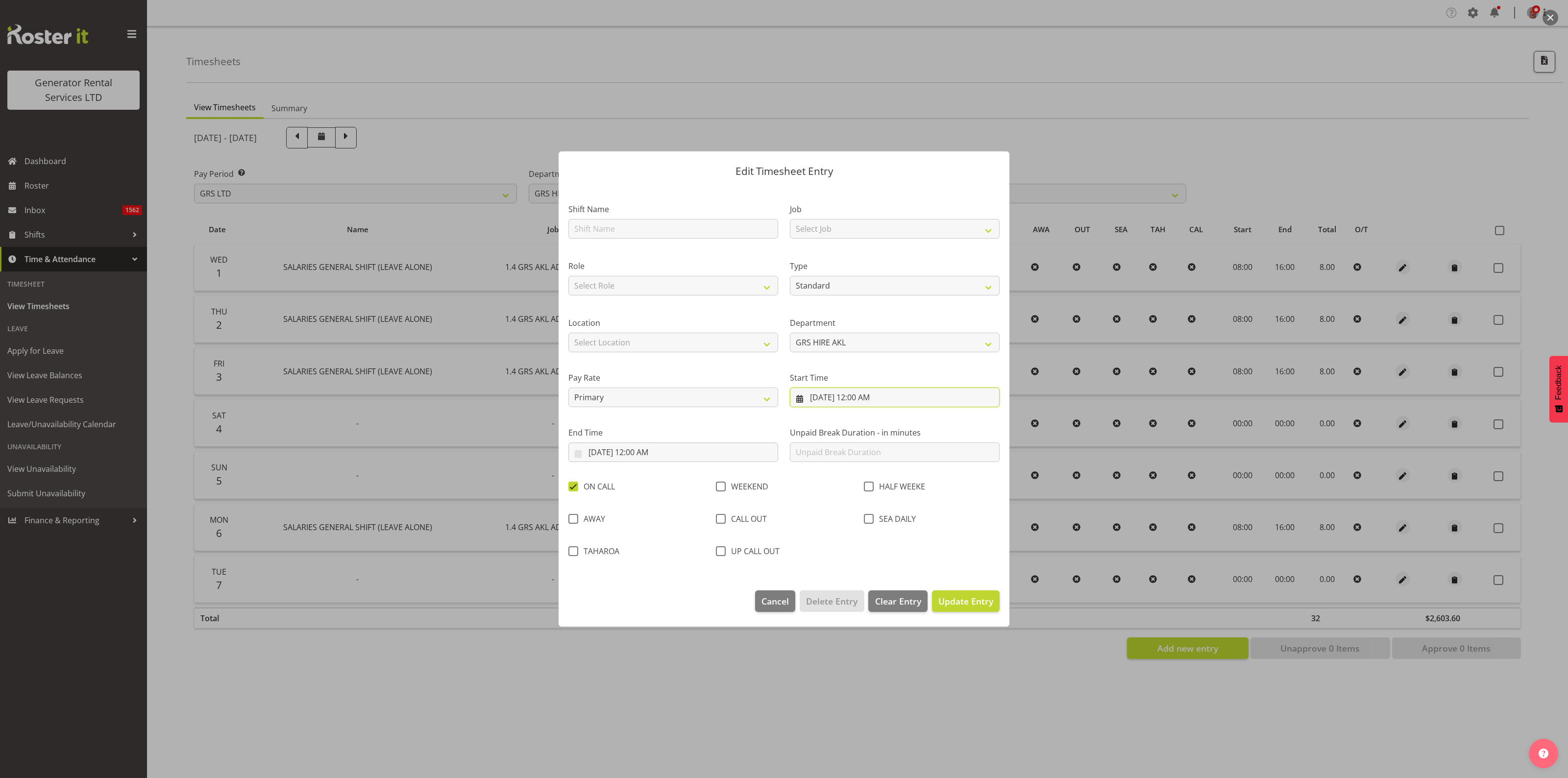
click at [858, 395] on input "[DATE] 12:00 AM" at bounding box center [894, 396] width 210 height 20
click at [868, 601] on select "00 01 02 03 04 05 06 07 08 09 10 11 12 13 14 15 16 17 18 19 20 21 22 23" at bounding box center [868, 605] width 22 height 20
select select "8"
click at [857, 596] on select "00 01 02 03 04 05 06 07 08 09 10 11 12 13 14 15 16 17 18 19 20 21 22 23" at bounding box center [868, 605] width 22 height 20
type input "[DATE] 8:00 AM"
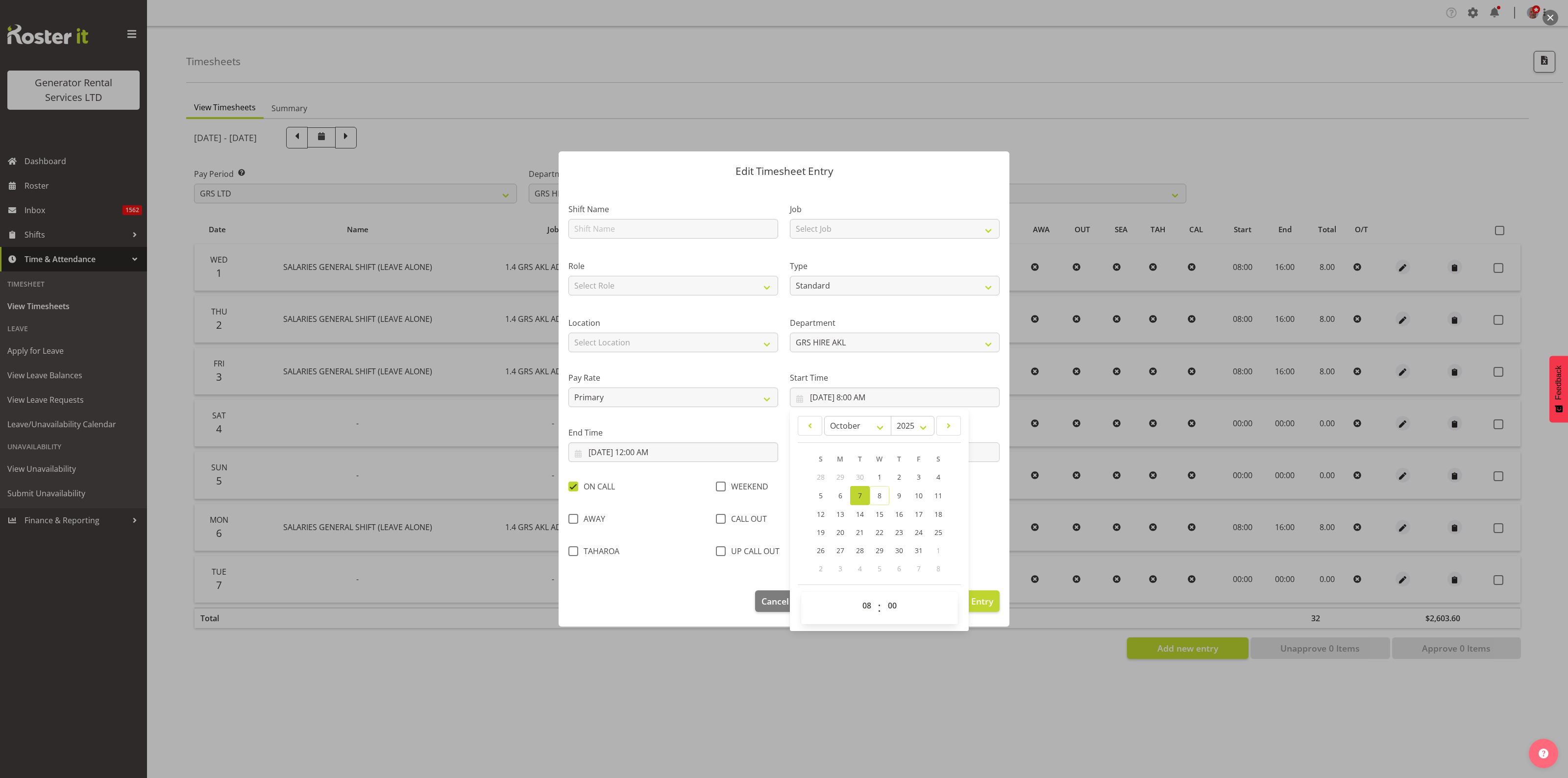
click at [989, 520] on div "SEA DAILY" at bounding box center [932, 520] width 136 height 13
click at [702, 452] on input "[DATE] 12:00 AM" at bounding box center [674, 452] width 210 height 20
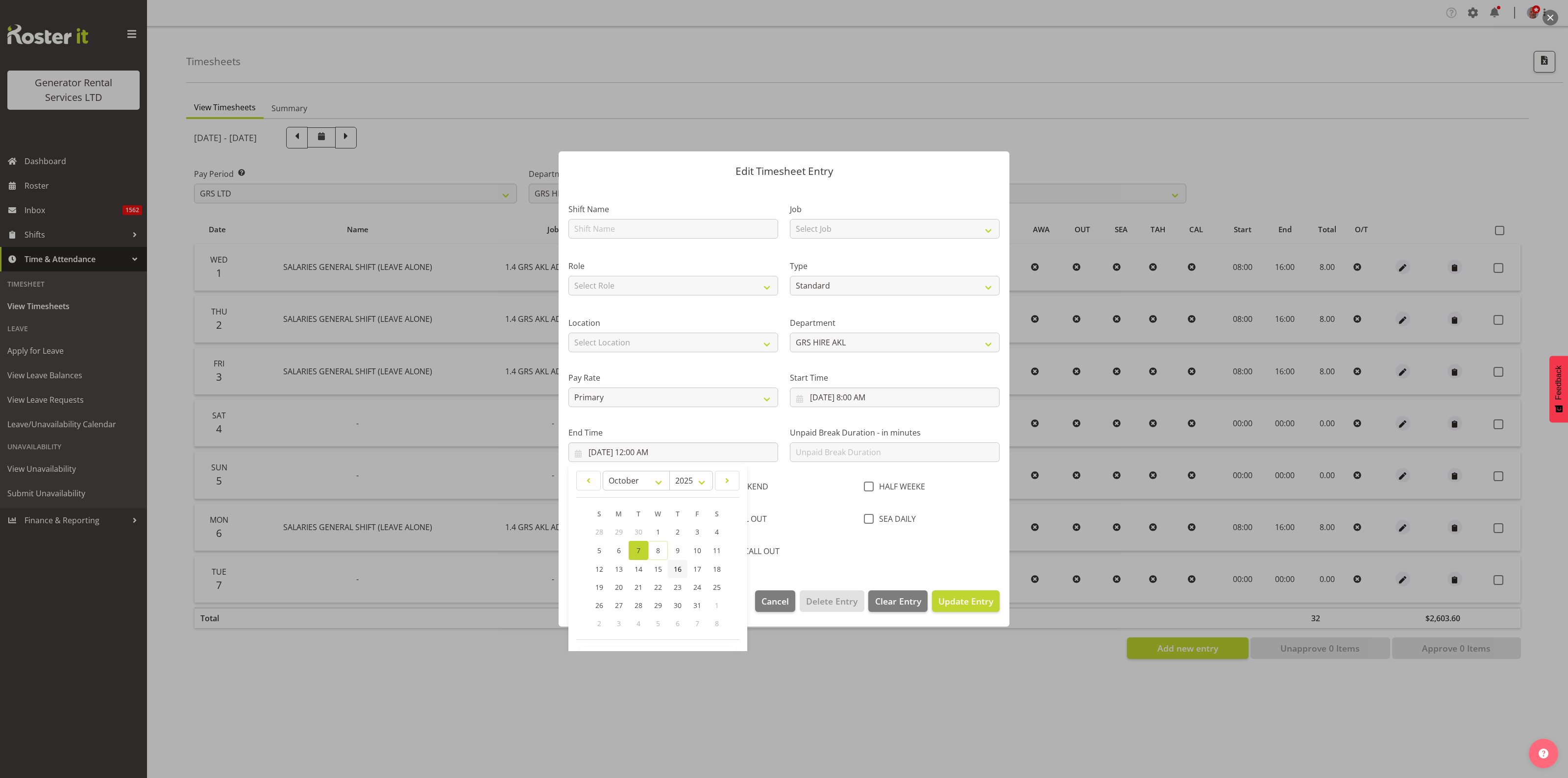
click at [675, 567] on span "16" at bounding box center [677, 569] width 7 height 9
click at [660, 548] on span "8" at bounding box center [658, 551] width 4 height 9
type input "[DATE] 12:00 AM"
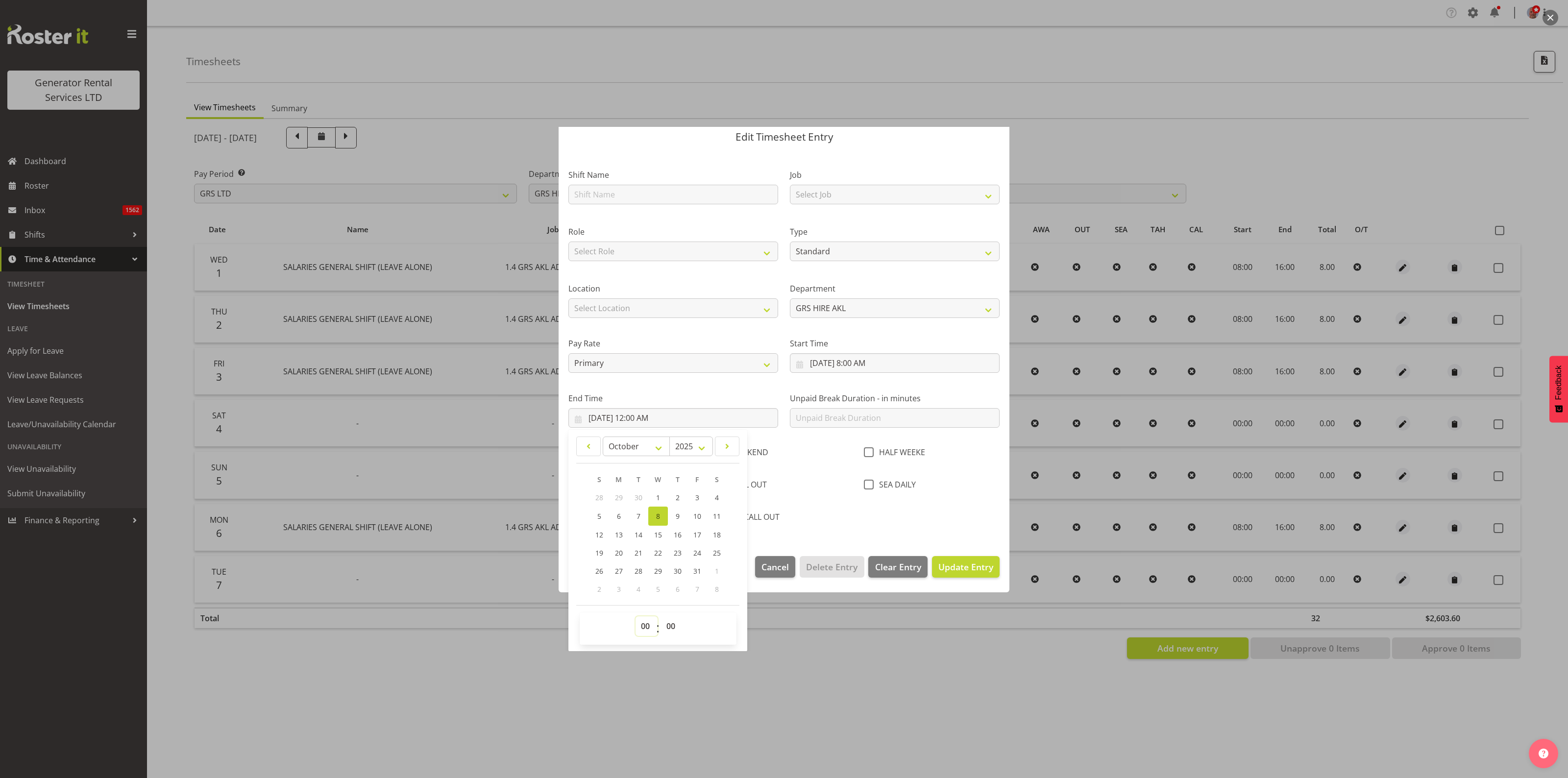
click at [648, 627] on select "00 01 02 03 04 05 06 07 08 09 10 11 12 13 14 15 16 17 18 19 20 21 22 23" at bounding box center [646, 626] width 22 height 20
click at [648, 625] on select "00 01 02 03 04 05 06 07 08 09 10 11 12 13 14 15 16 17 18 19 20 21 22 23" at bounding box center [646, 626] width 22 height 20
select select "16"
click at [635, 616] on select "00 01 02 03 04 05 06 07 08 09 10 11 12 13 14 15 16 17 18 19 20 21 22 23" at bounding box center [646, 626] width 22 height 20
type input "[DATE] 4:00 PM"
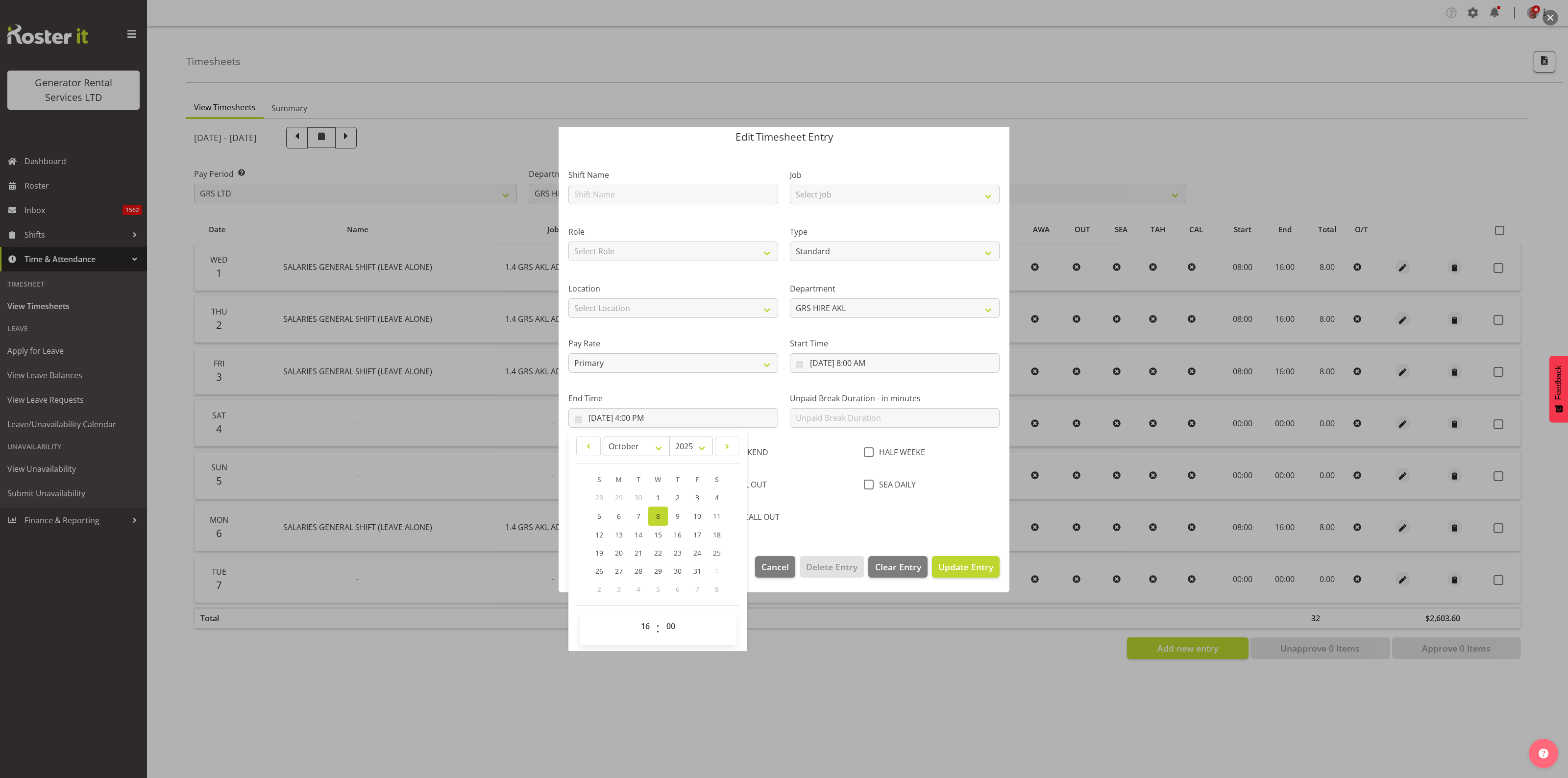
click at [867, 526] on div "Shift Name Job Select Job 1.1 GRS AKL RENTALS 1.1 GRS AKL RENTALS AC 1.1 GRS AK…" at bounding box center [784, 342] width 443 height 375
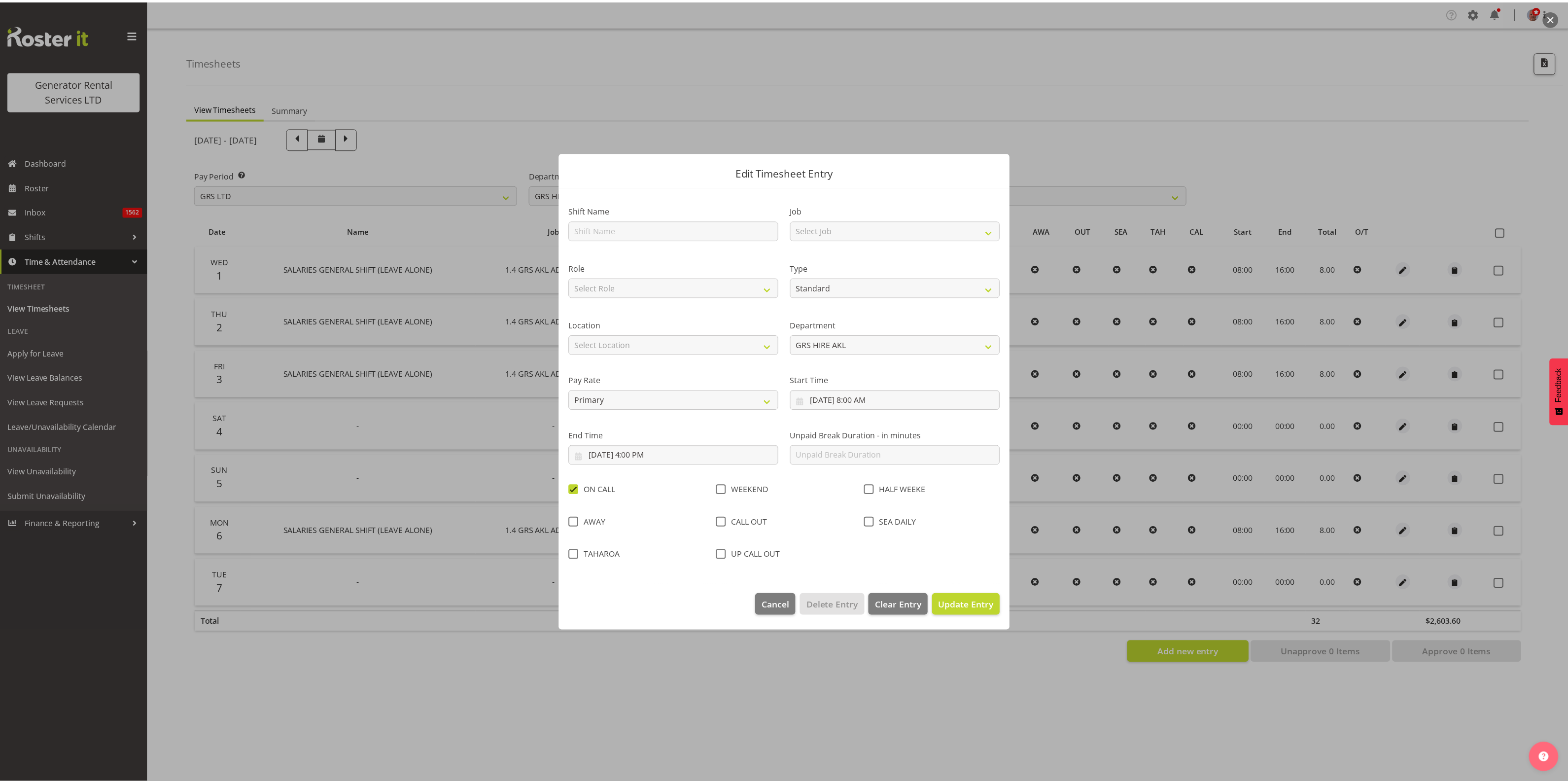
scroll to position [0, 0]
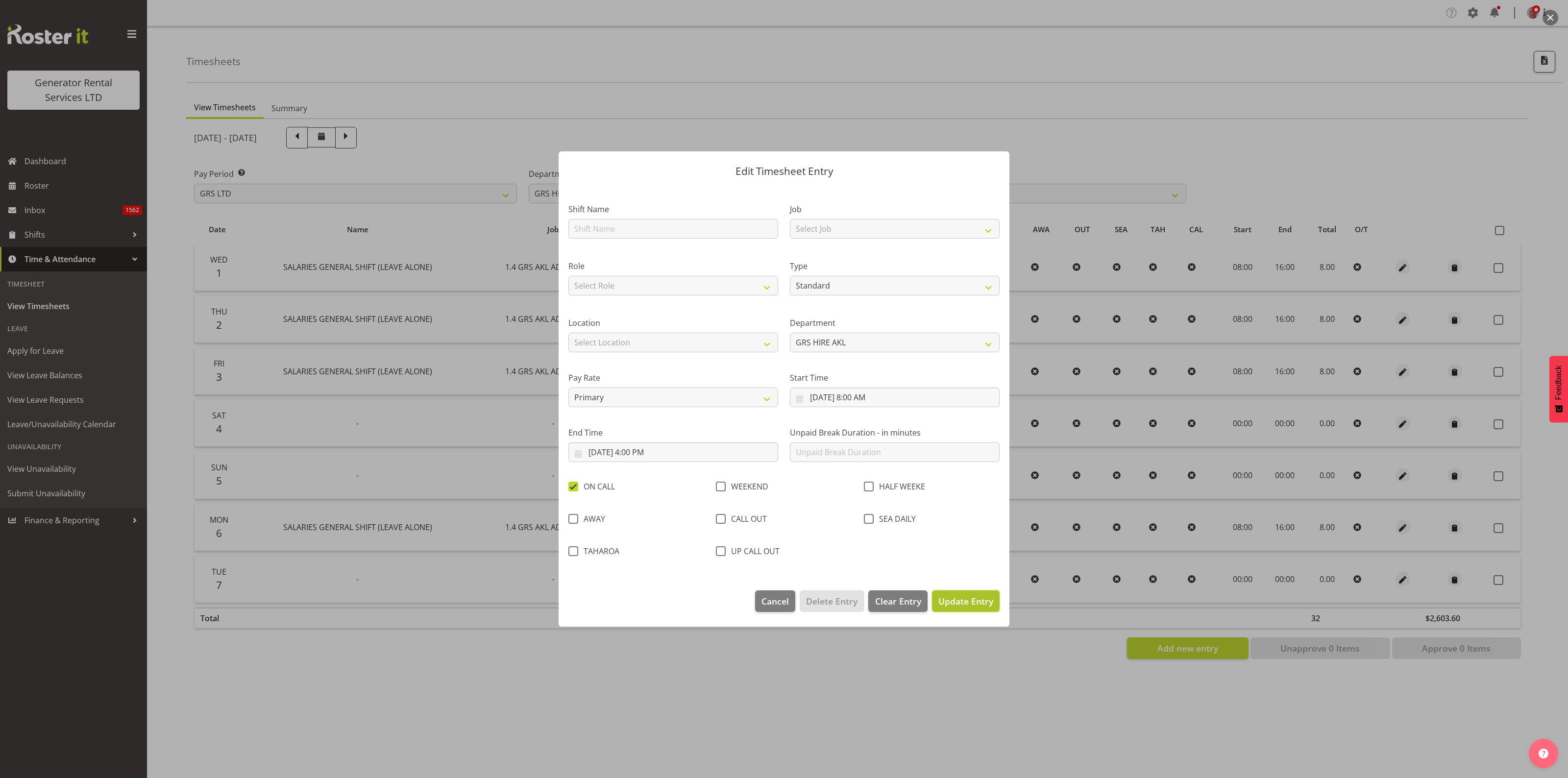
drag, startPoint x: 958, startPoint y: 598, endPoint x: 957, endPoint y: 605, distance: 7.1
click at [958, 598] on span "Update Entry" at bounding box center [965, 600] width 55 height 12
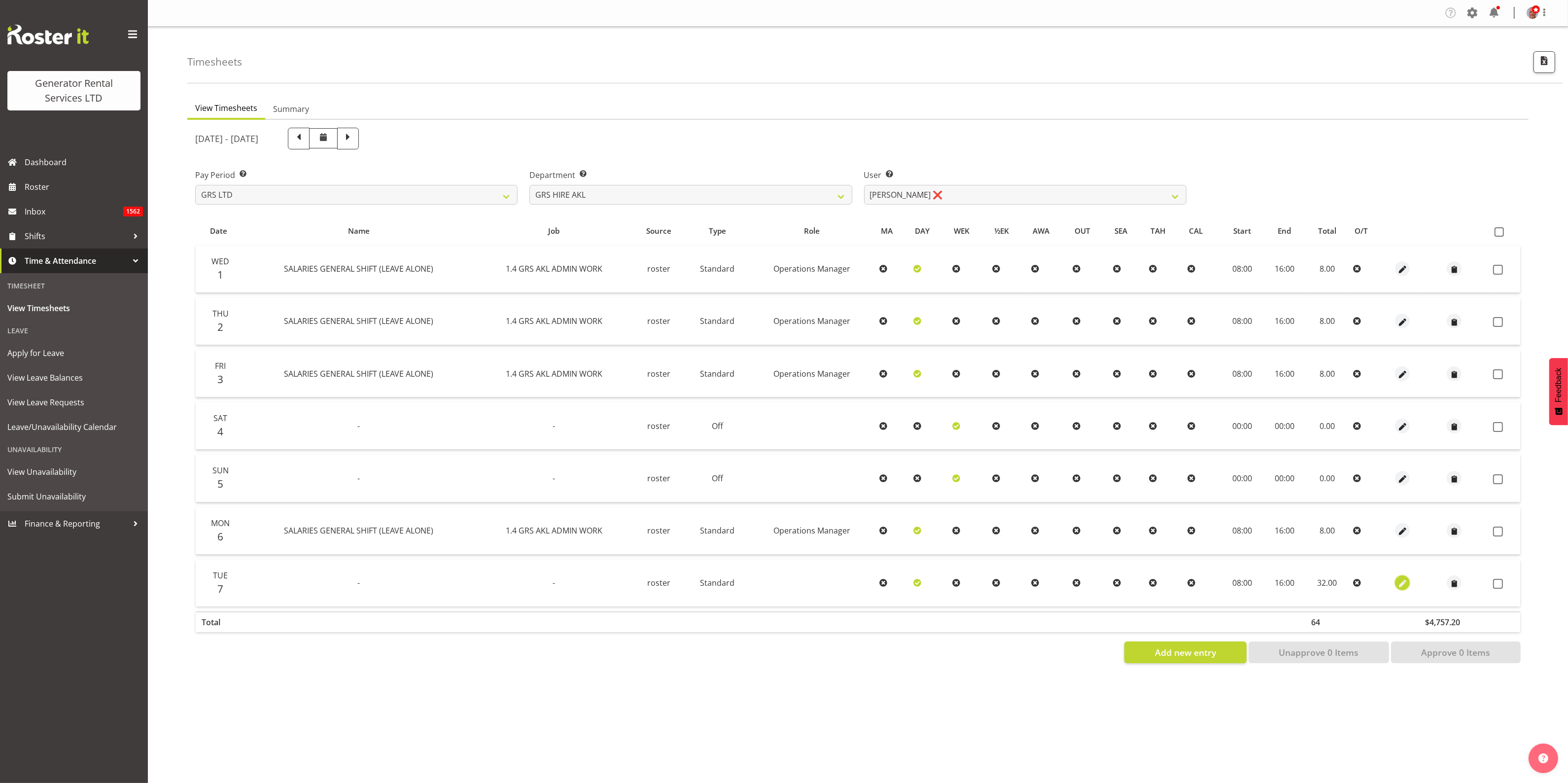
click at [1398, 583] on span "button" at bounding box center [1403, 583] width 11 height 11
select select "Standard"
select select "9"
select select "2025"
select select "8"
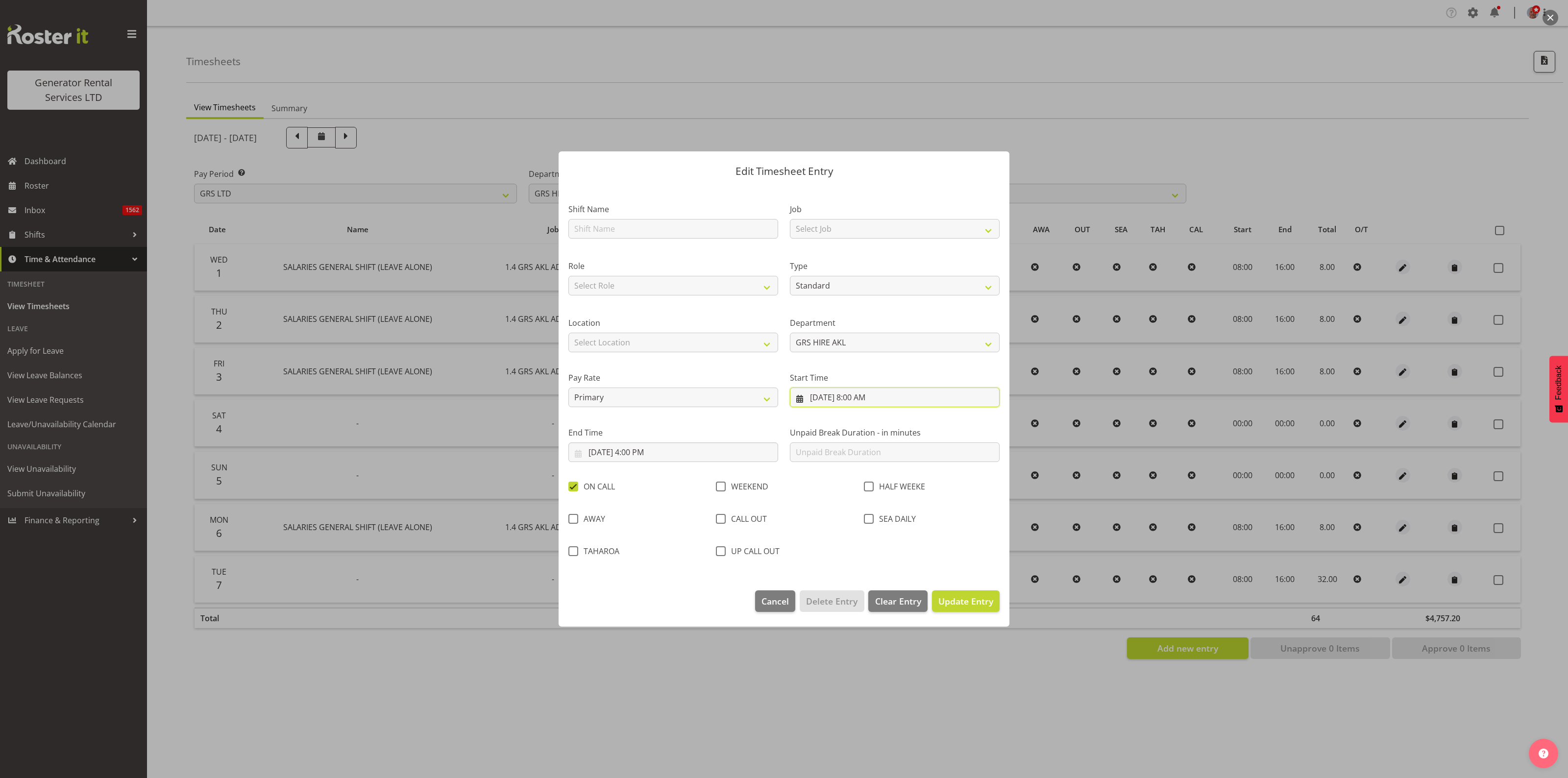
click at [854, 397] on input "[DATE] 8:00 AM" at bounding box center [894, 396] width 210 height 20
click at [879, 497] on span "8" at bounding box center [879, 496] width 4 height 9
click at [982, 540] on div "Shift Name Job Select Job 1.1 GRS AKL RENTALS 1.1 GRS AKL RENTALS AC 1.1 GRS AK…" at bounding box center [784, 377] width 443 height 375
click at [905, 402] on input "[DATE] 8:00 AM" at bounding box center [894, 396] width 210 height 20
click at [858, 492] on link "7" at bounding box center [860, 496] width 20 height 19
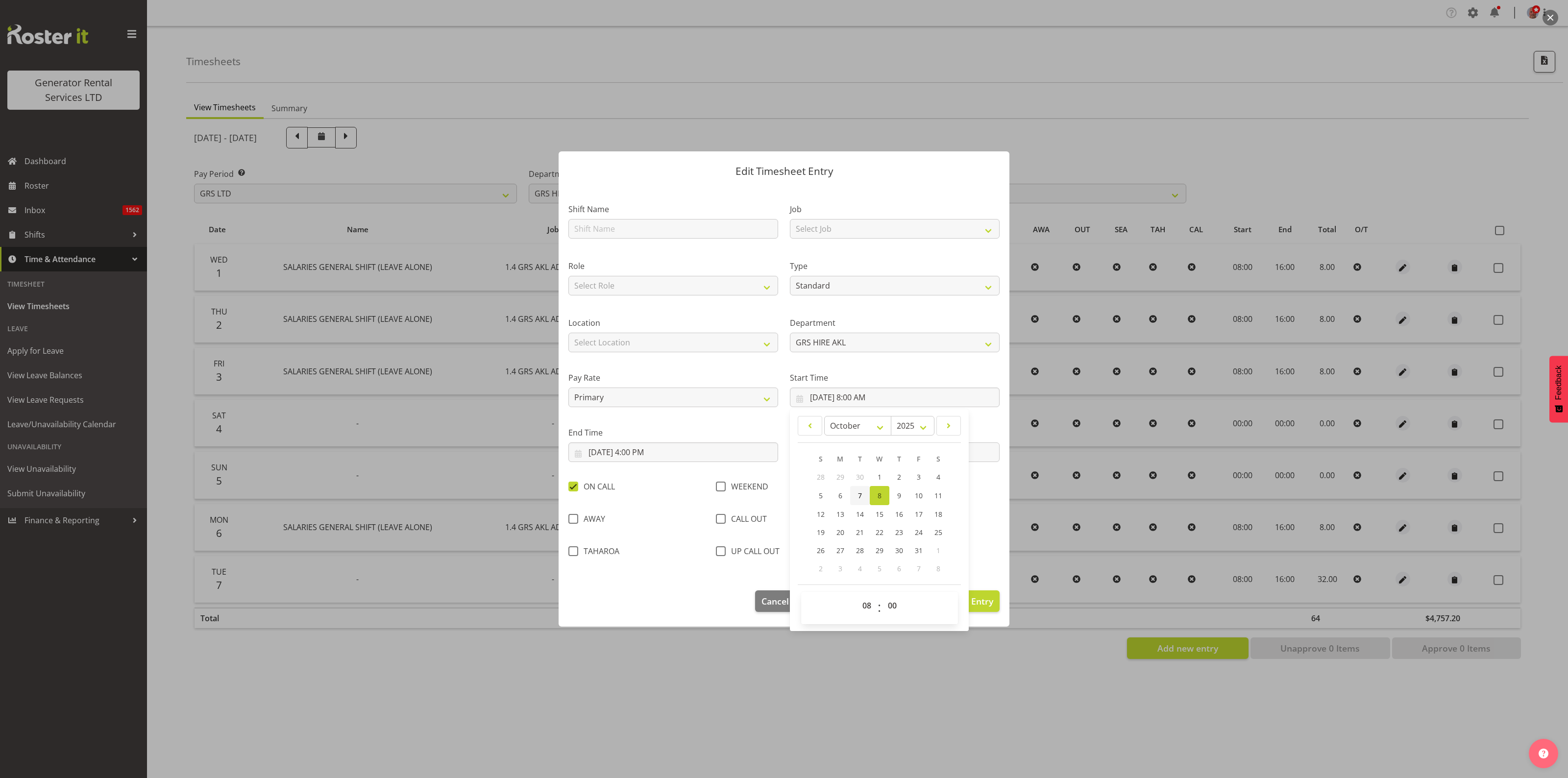
type input "[DATE] 8:00 AM"
click at [976, 562] on div "Shift Name Job Select Job 1.1 GRS AKL RENTALS 1.1 GRS AKL RENTALS AC 1.1 GRS AK…" at bounding box center [784, 377] width 443 height 375
click at [618, 451] on input "[DATE] 4:00 PM" at bounding box center [674, 452] width 210 height 20
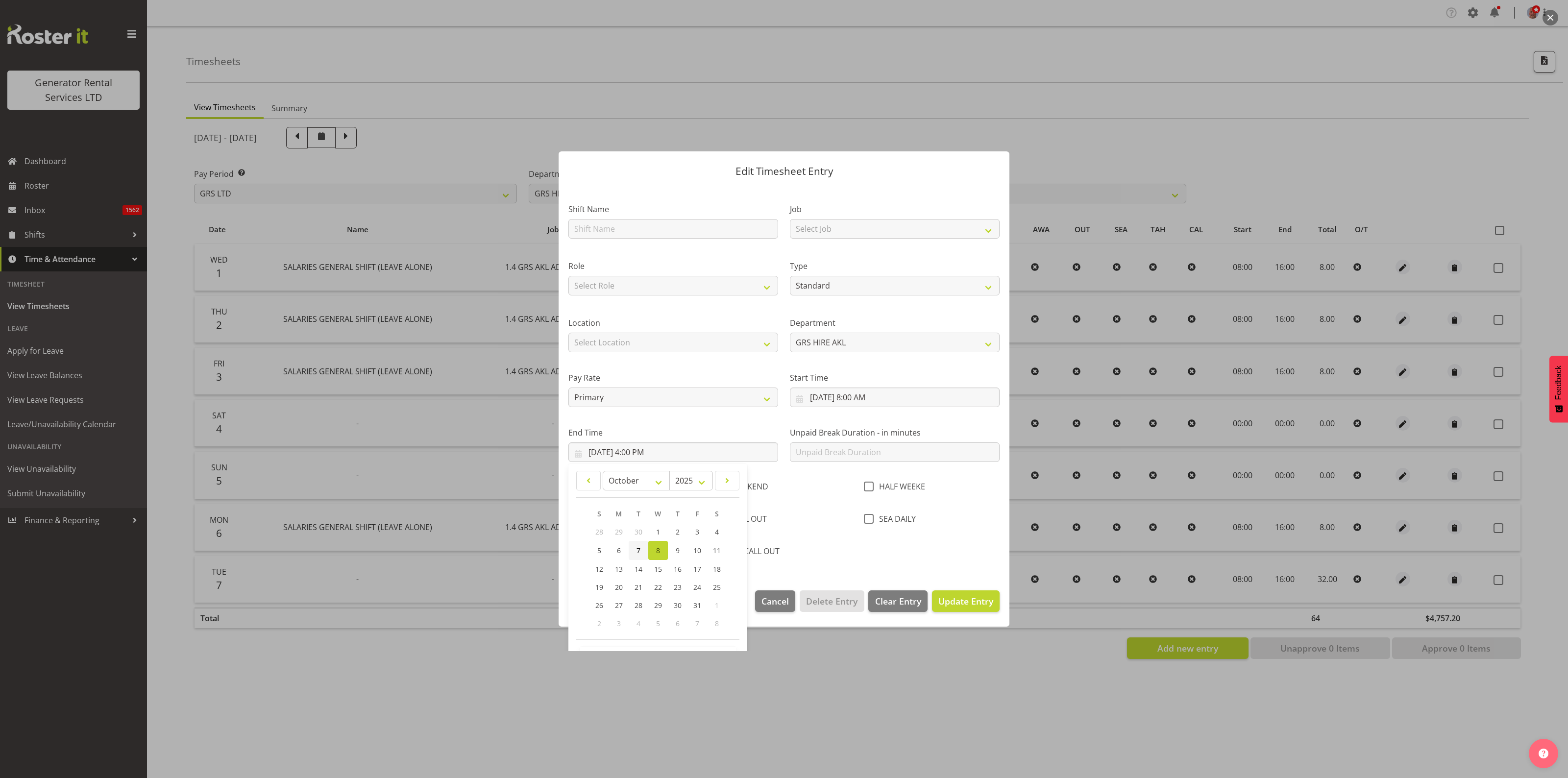
click at [641, 550] on link "7" at bounding box center [638, 550] width 20 height 19
type input "[DATE] 4:00 PM"
click at [939, 552] on div "Shift Name Job Select Job 1.1 GRS AKL RENTALS 1.1 GRS AKL RENTALS AC 1.1 GRS AK…" at bounding box center [784, 377] width 443 height 375
click at [959, 596] on span "Update Entry" at bounding box center [965, 600] width 55 height 12
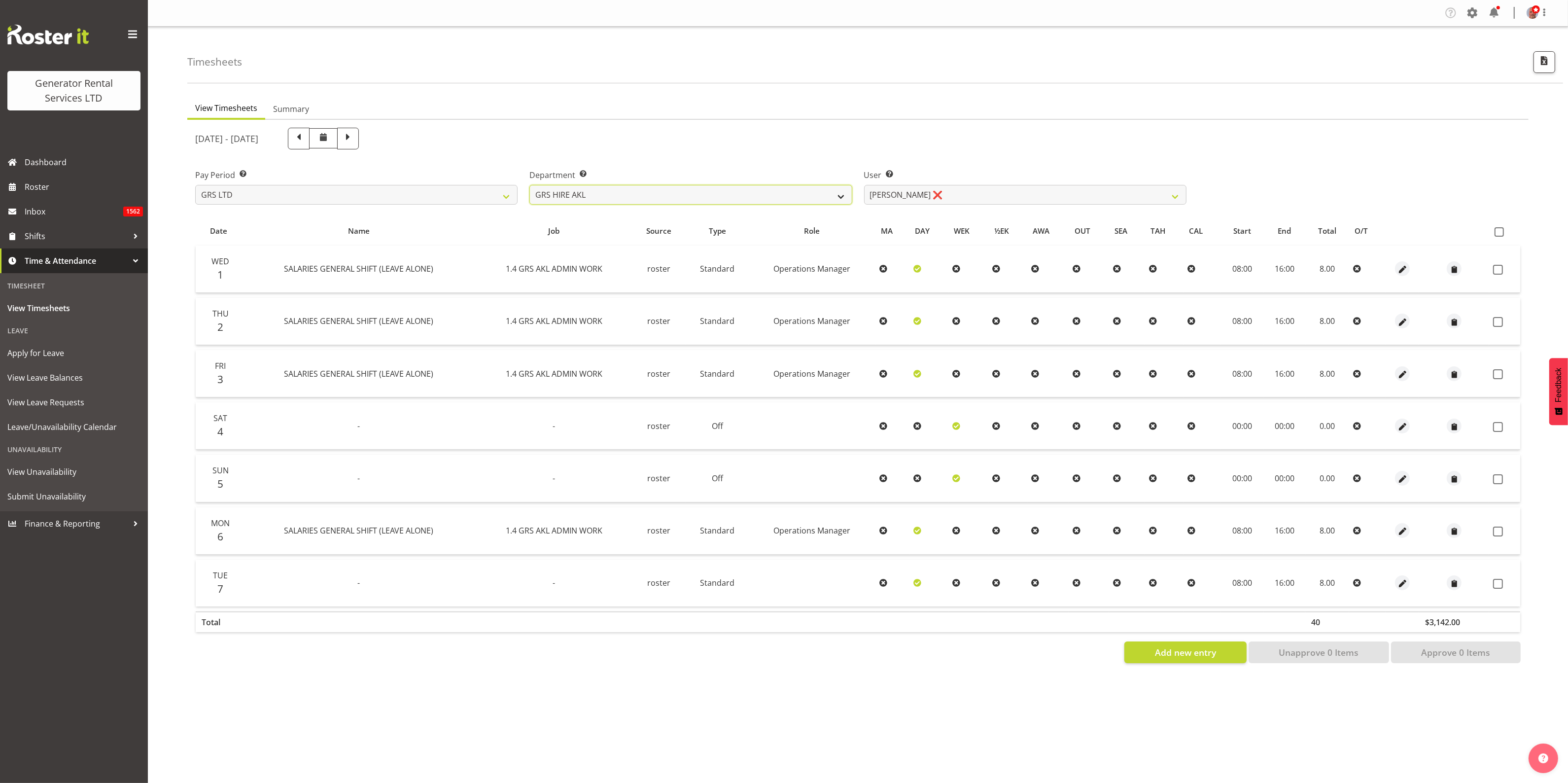
click at [679, 193] on select "GRS ADMIN AKL GRS ADMIN TGA GRS ENGINEERING AKL GRS HIRE AKL GRS HIRE HST GRS H…" at bounding box center [691, 194] width 323 height 20
select select "163"
click at [530, 184] on select "GRS ADMIN AKL GRS ADMIN TGA GRS ENGINEERING AKL GRS HIRE AKL GRS HIRE HST GRS H…" at bounding box center [691, 194] width 323 height 20
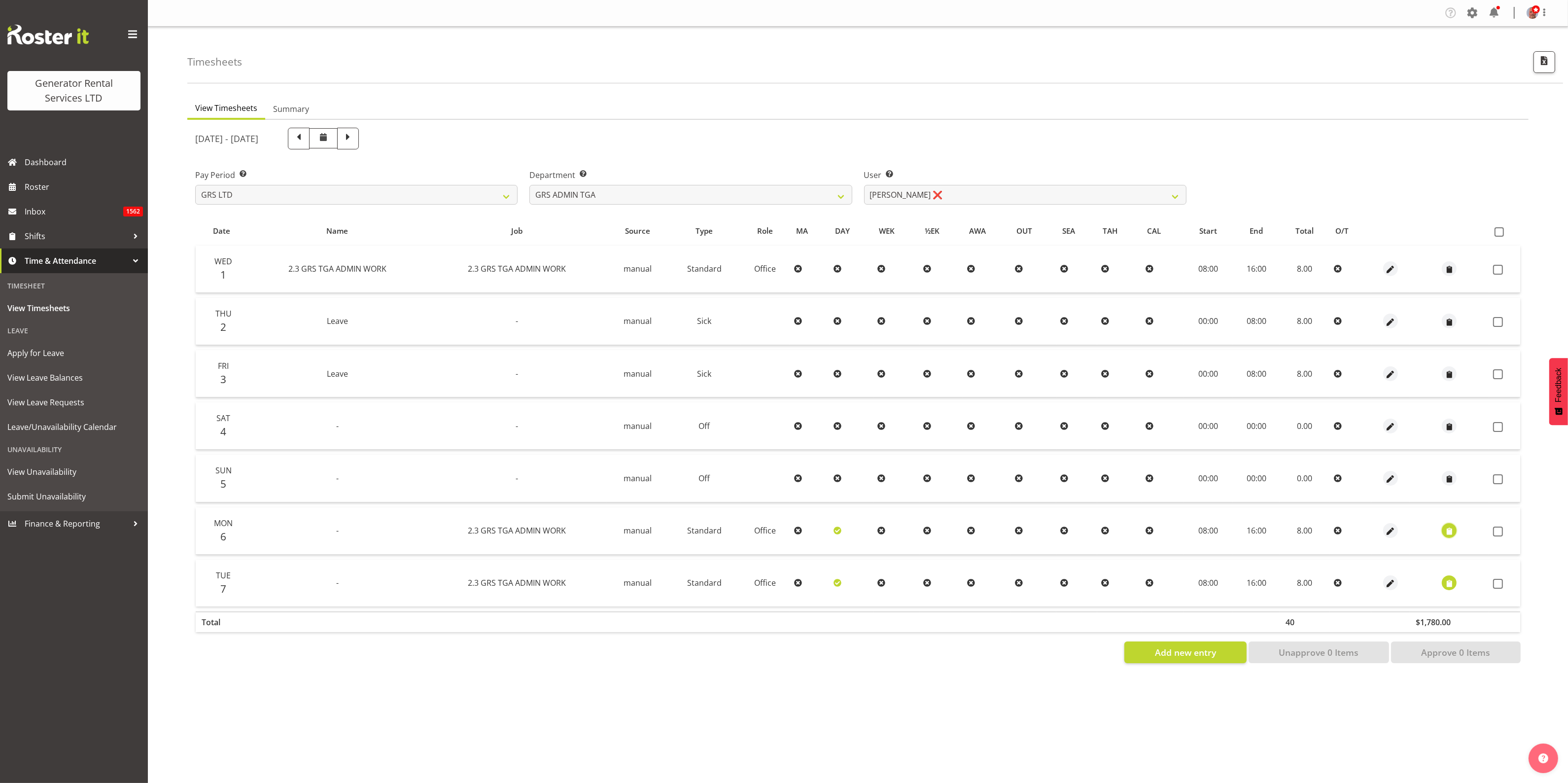
click at [1450, 526] on span "button" at bounding box center [1449, 532] width 11 height 11
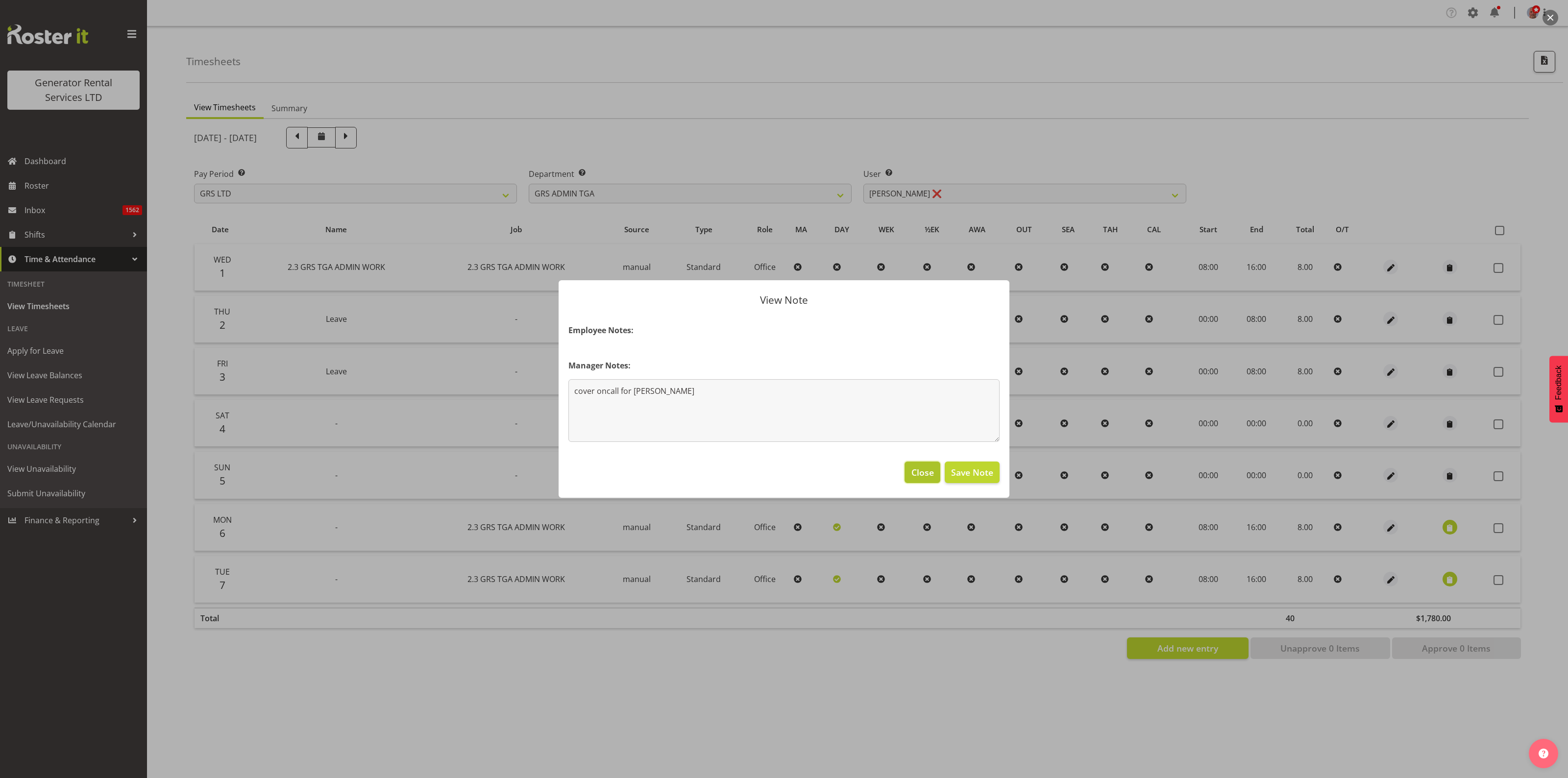
click at [925, 468] on span "Close" at bounding box center [922, 472] width 22 height 13
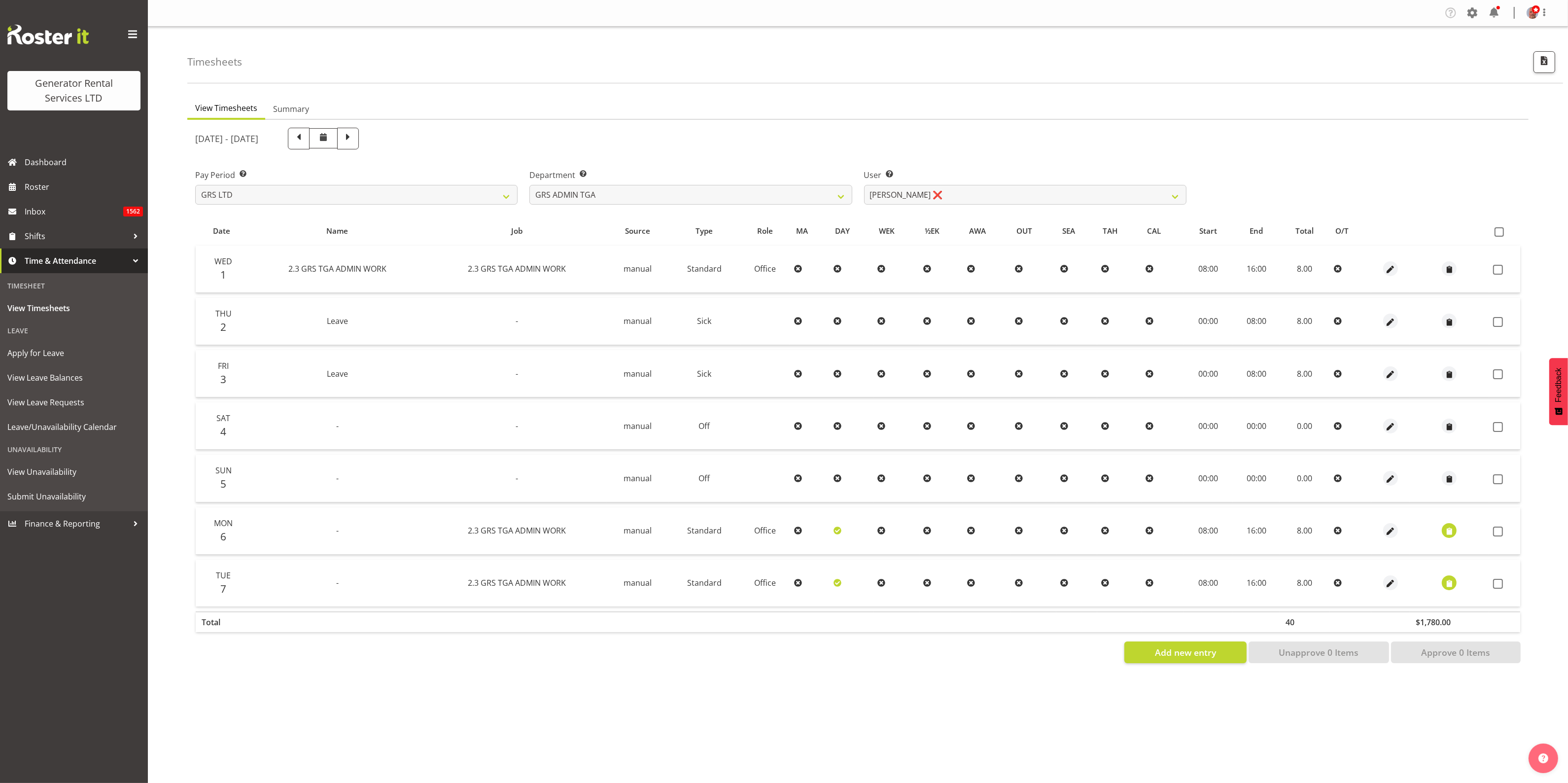
click at [1086, 137] on div "[DATE] - [DATE]" at bounding box center [690, 138] width 991 height 22
